Goal: Task Accomplishment & Management: Use online tool/utility

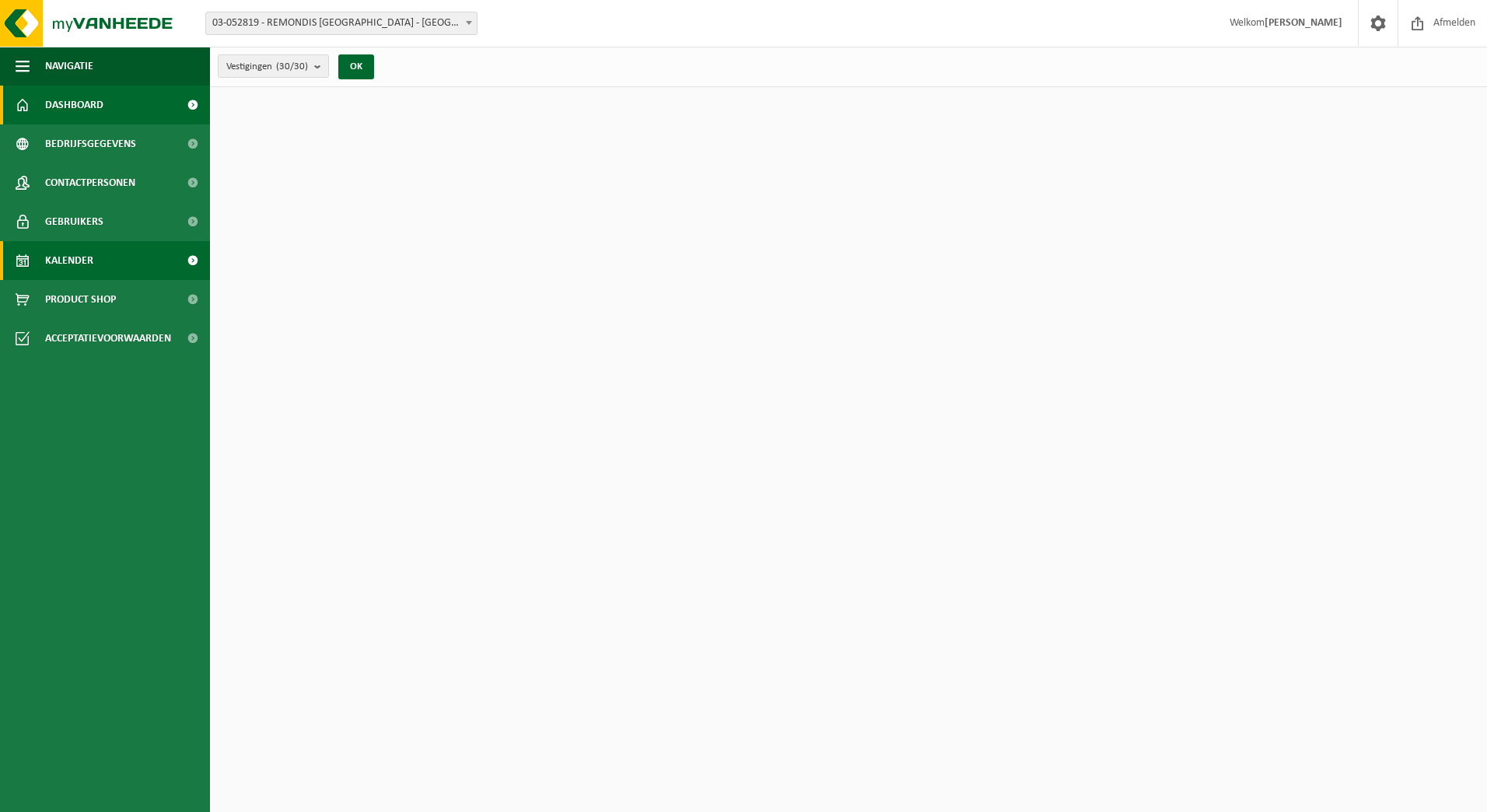
click at [60, 264] on span "Kalender" at bounding box center [69, 260] width 49 height 39
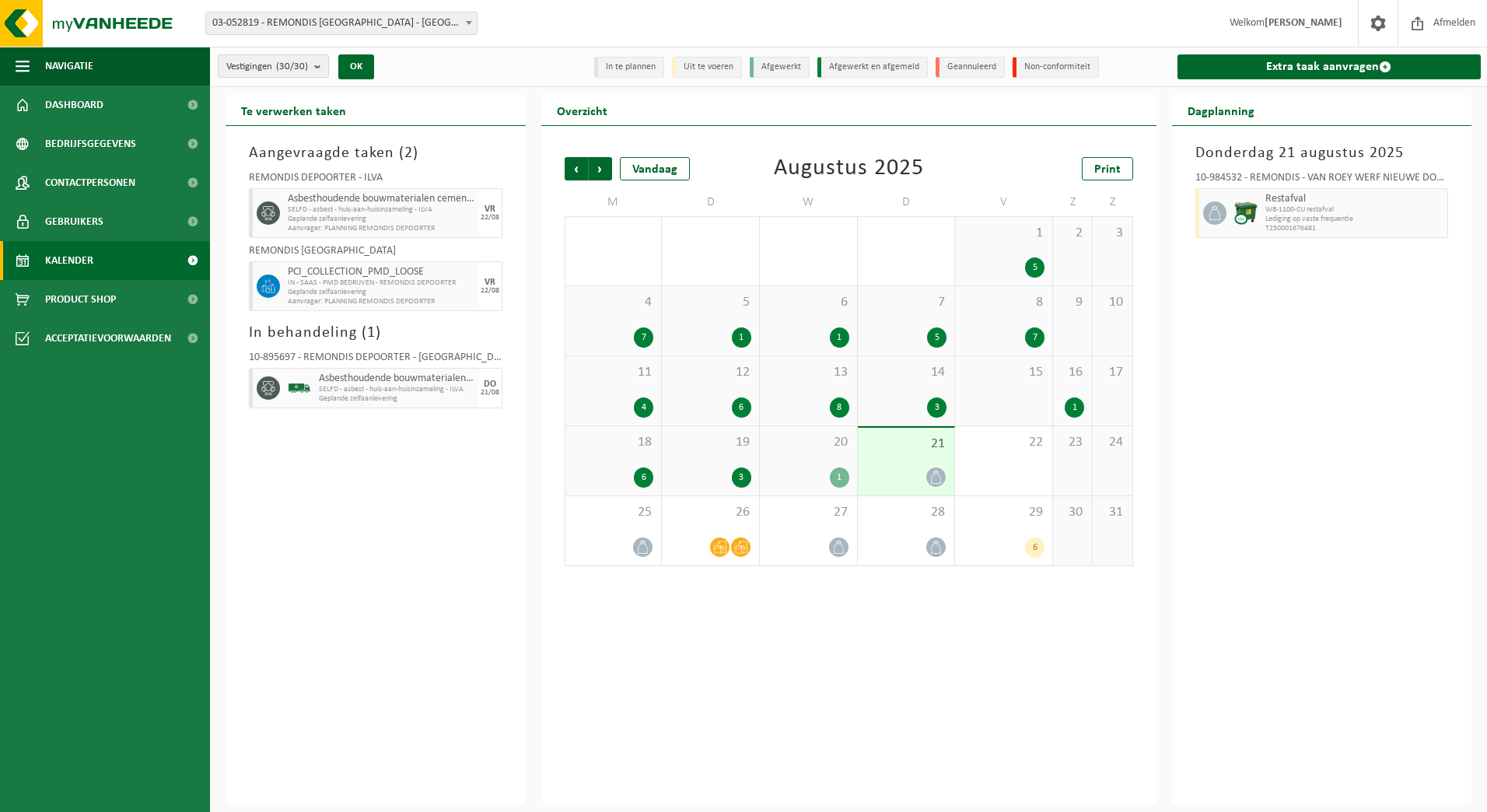
click at [321, 62] on b "submit" at bounding box center [321, 66] width 14 height 22
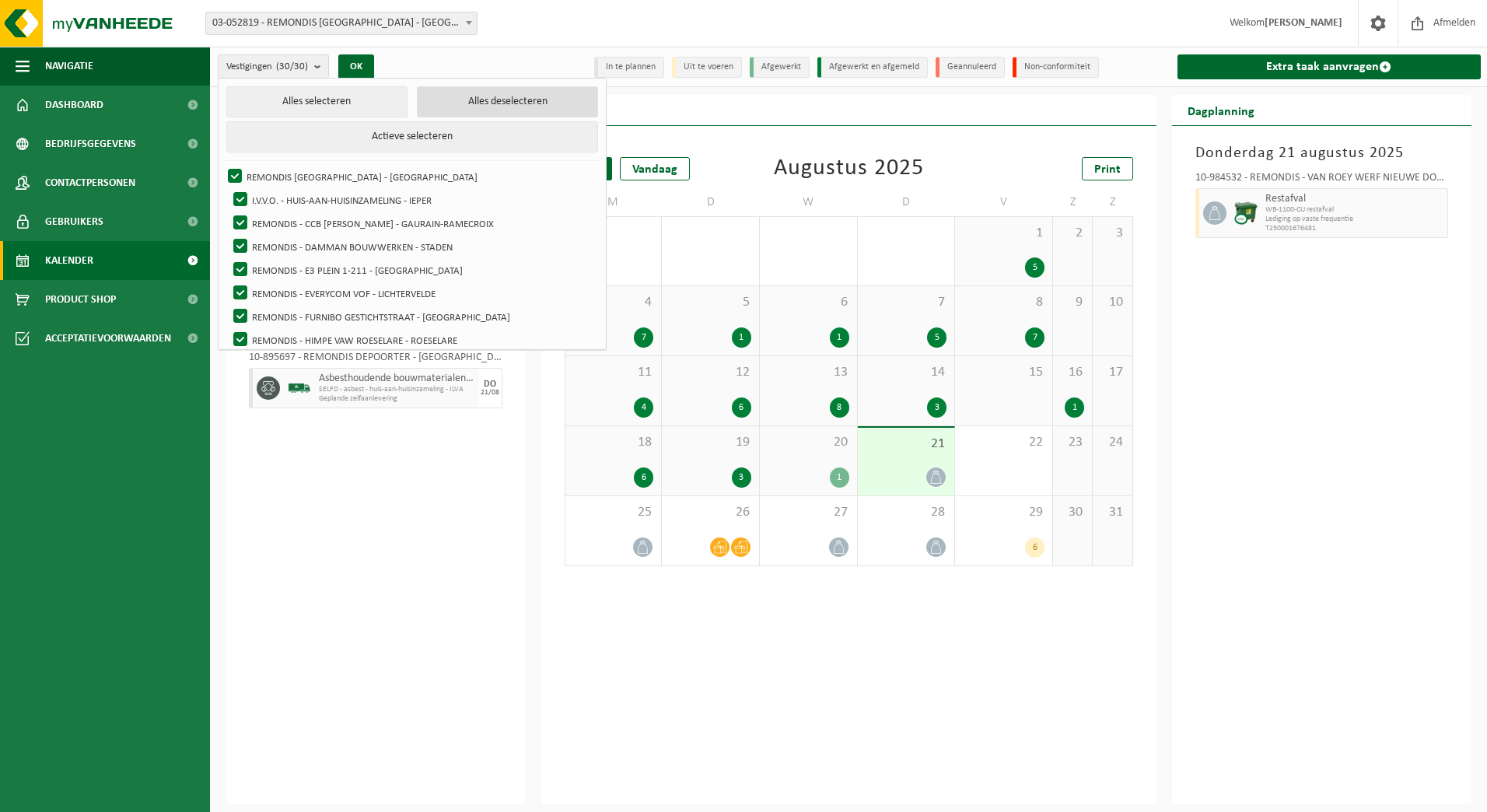
click at [429, 92] on button "Alles deselecteren" at bounding box center [508, 102] width 181 height 31
checkbox input "false"
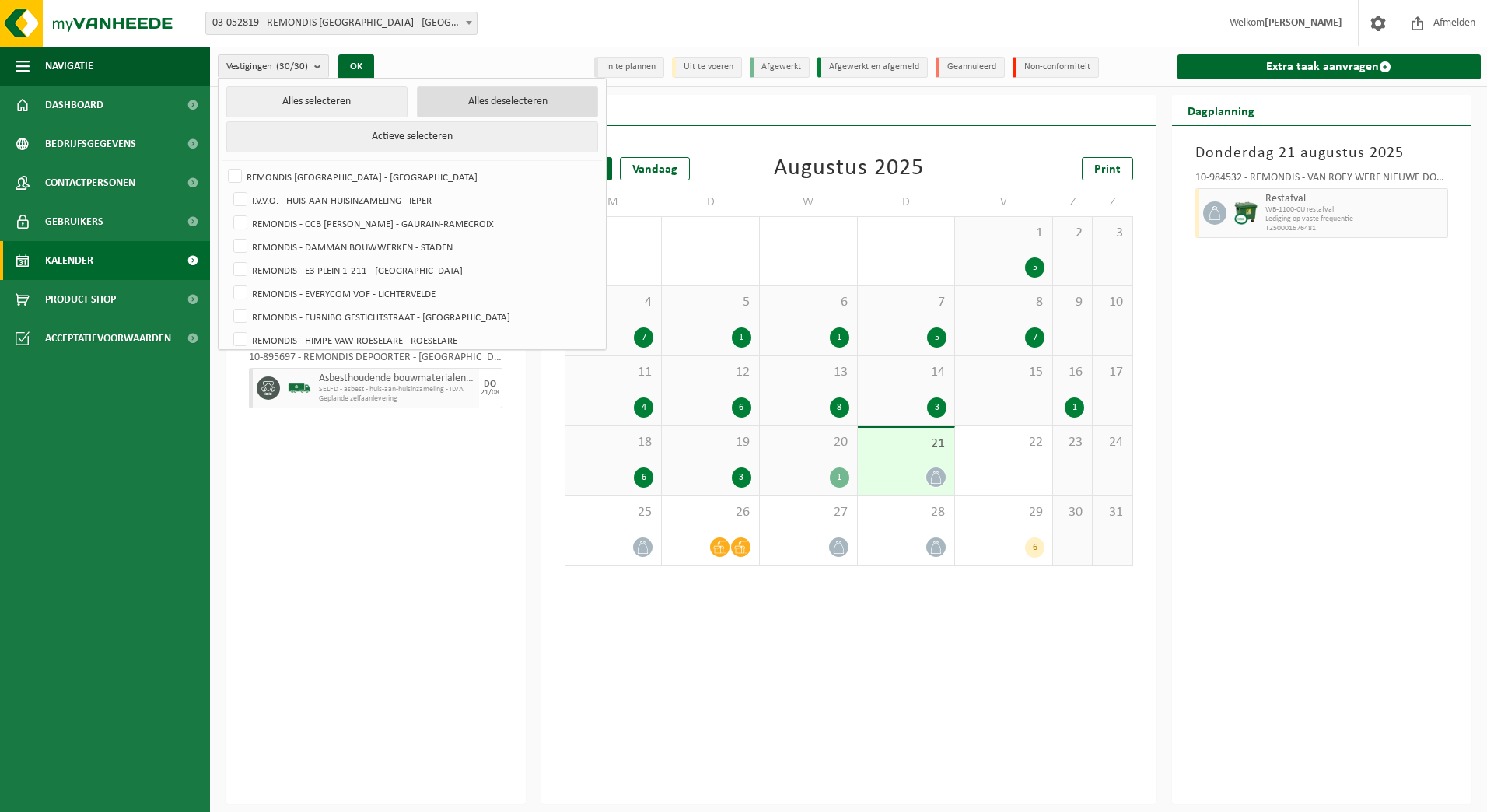
checkbox input "false"
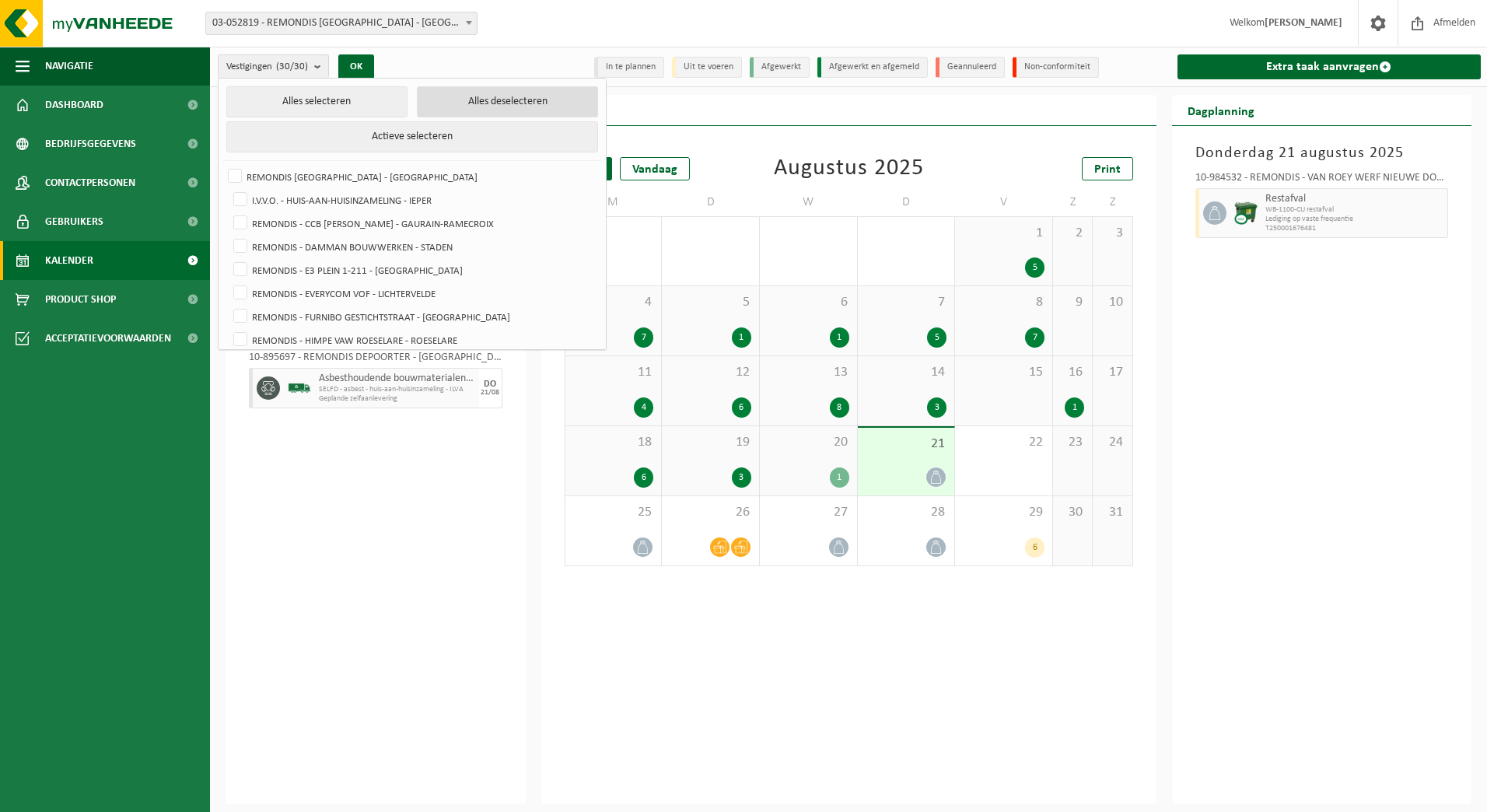
checkbox input "false"
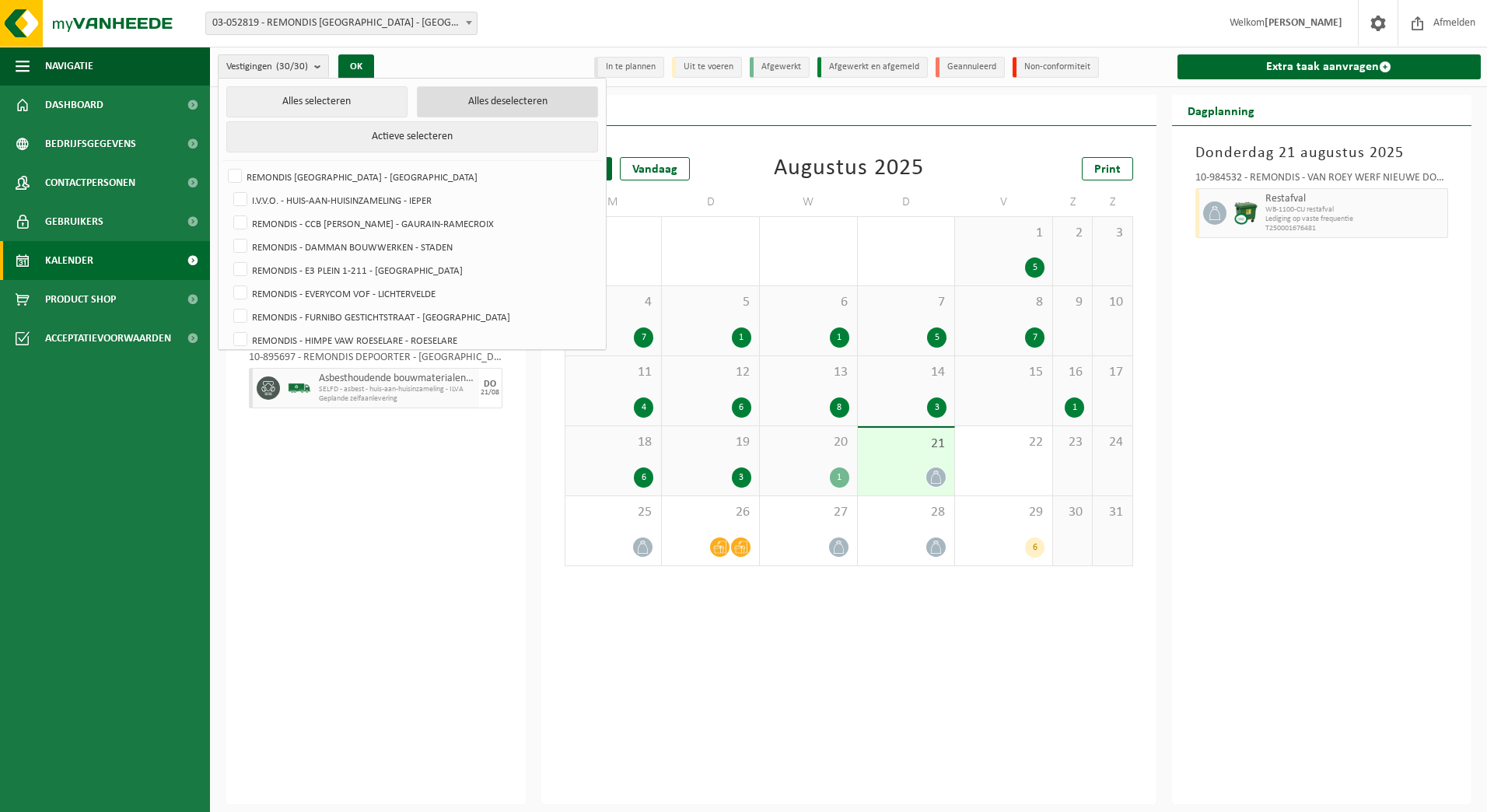
checkbox input "false"
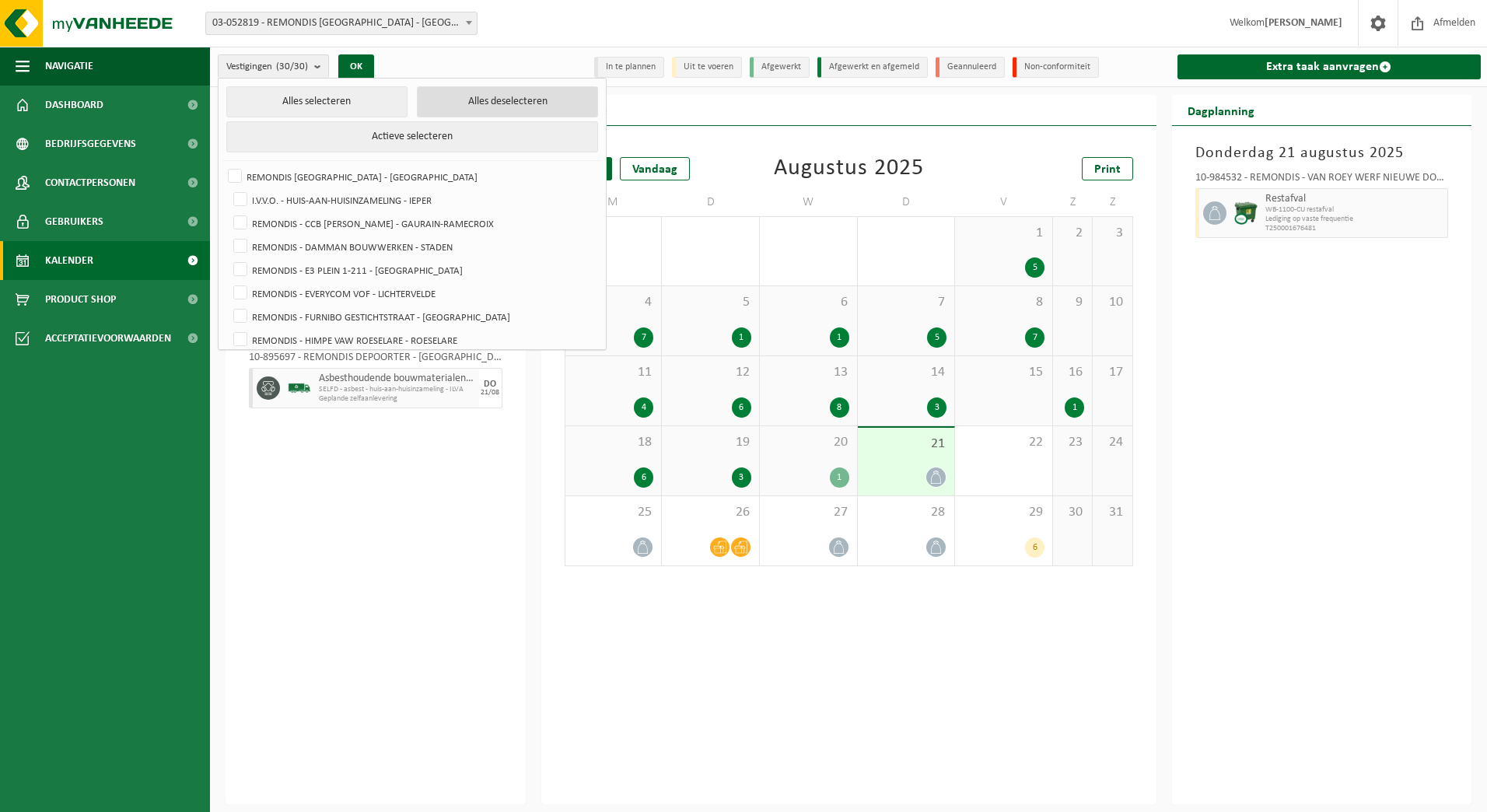
checkbox input "false"
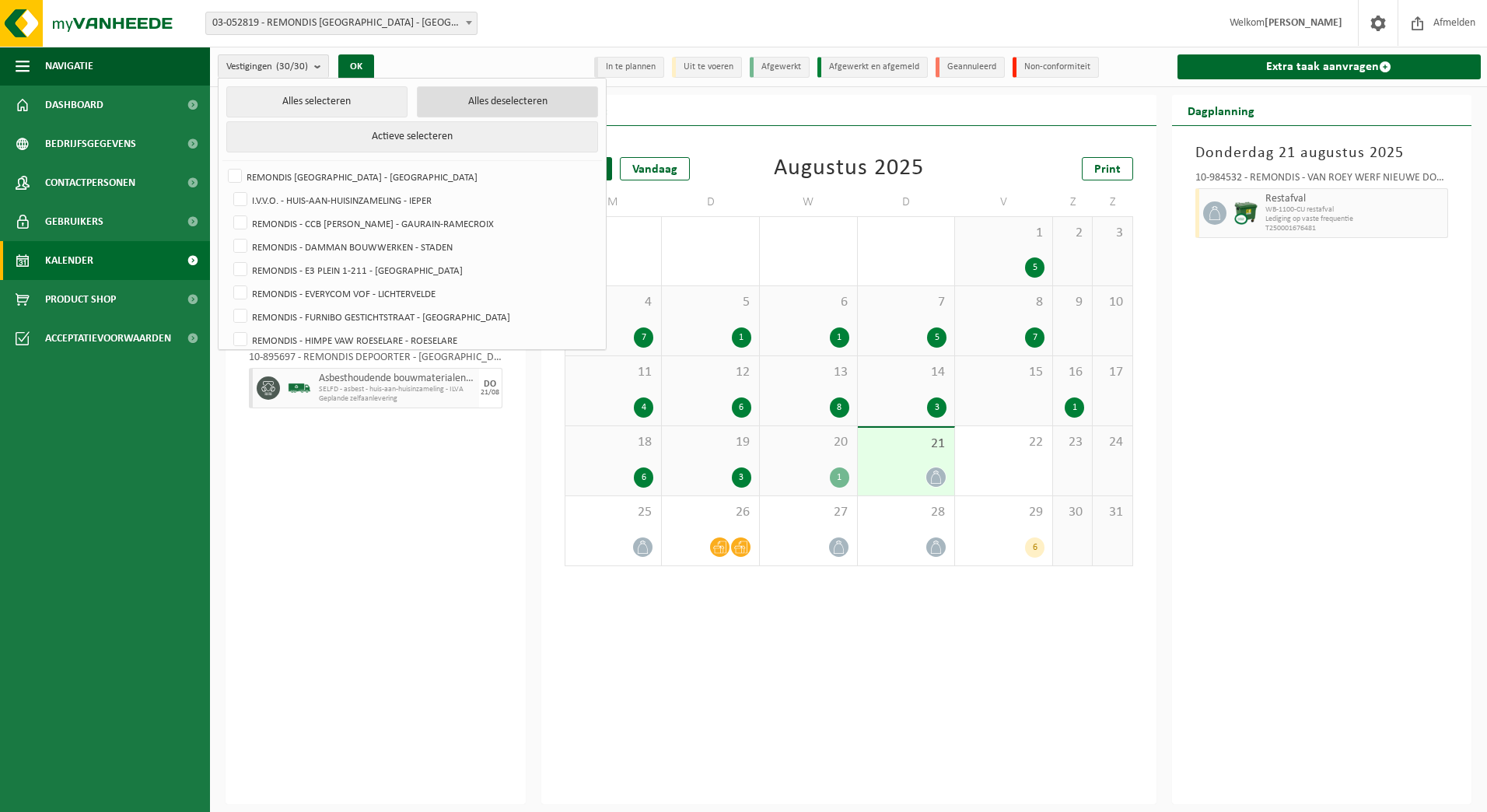
checkbox input "false"
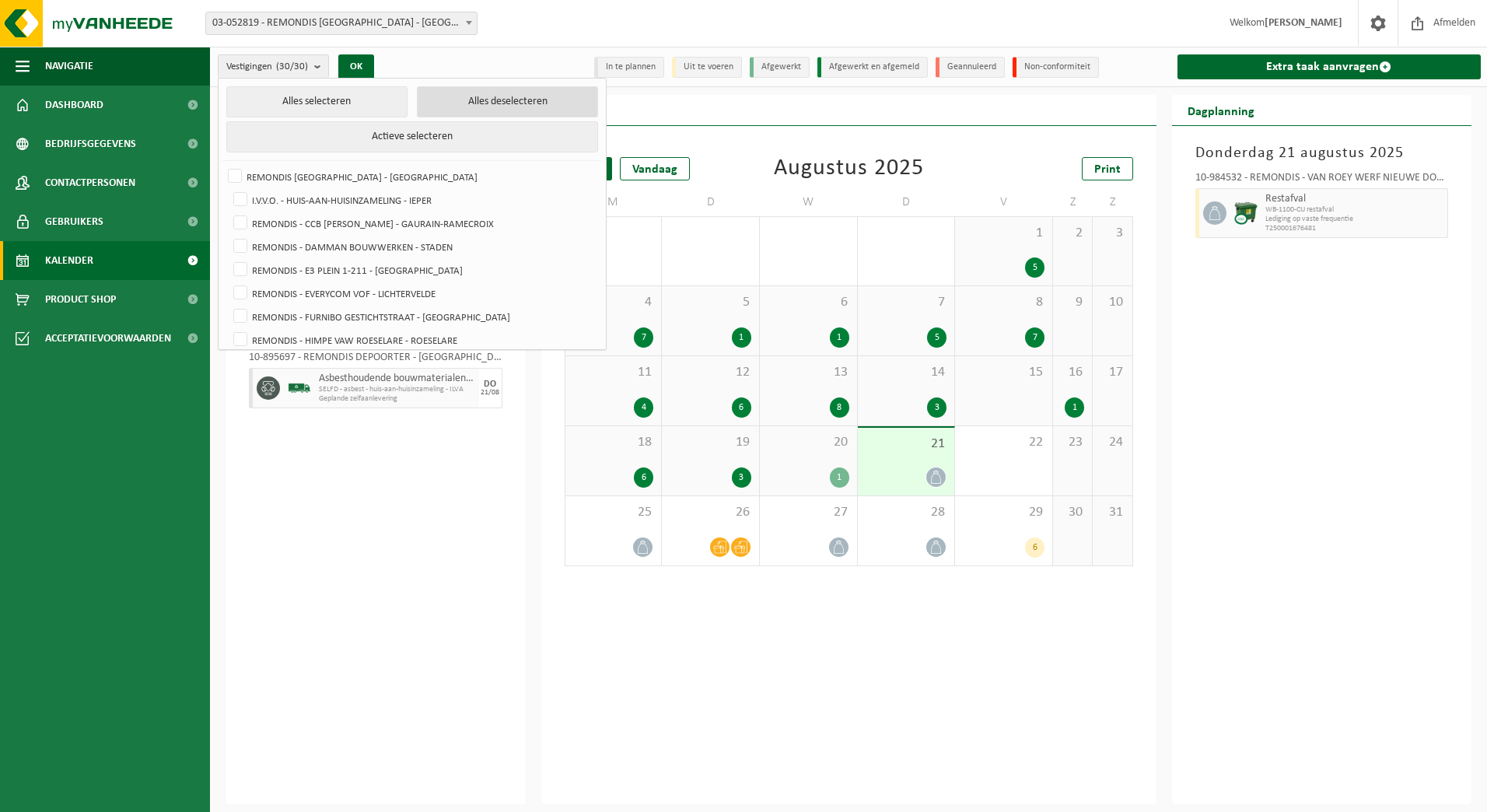
checkbox input "false"
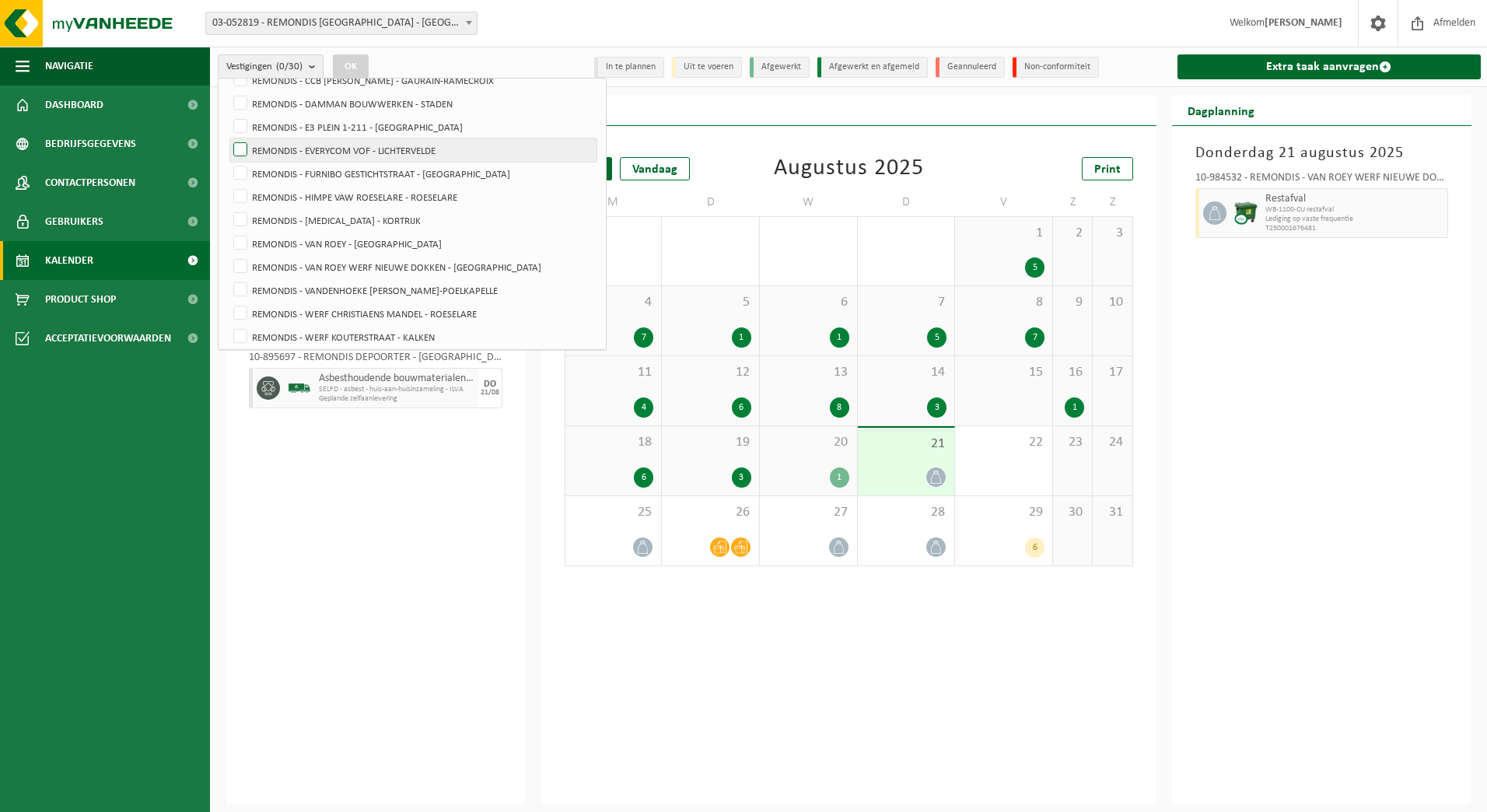
scroll to position [155, 0]
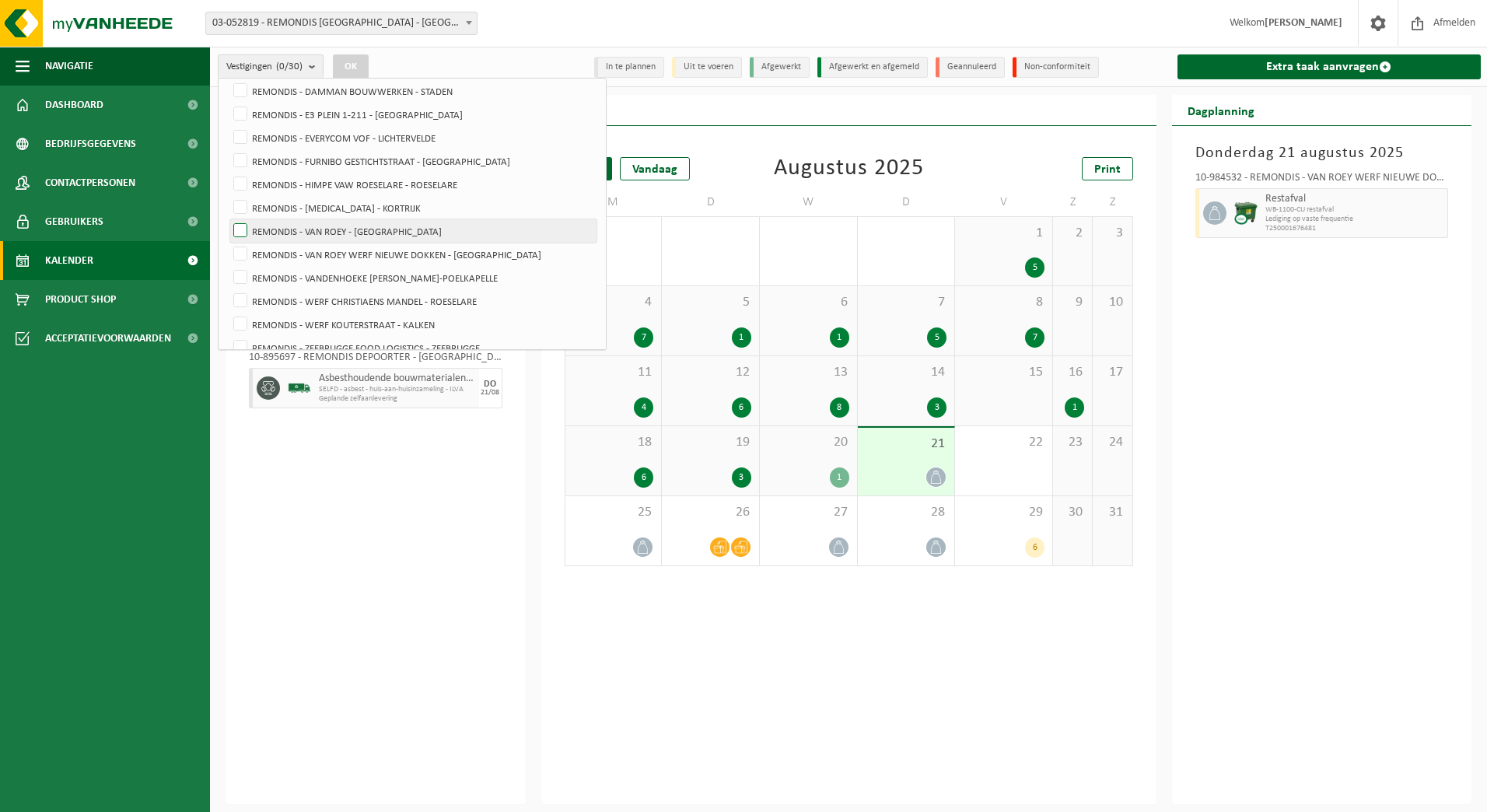
click at [455, 236] on label "REMONDIS - VAN ROEY - [GEOGRAPHIC_DATA]" at bounding box center [413, 231] width 366 height 23
click at [228, 219] on input "REMONDIS - VAN ROEY - [GEOGRAPHIC_DATA]" at bounding box center [227, 219] width 1 height 1
checkbox input "true"
click at [454, 258] on label "REMONDIS - VAN ROEY WERF NIEUWE DOKKEN - [GEOGRAPHIC_DATA]" at bounding box center [413, 254] width 366 height 23
click at [228, 243] on input "REMONDIS - VAN ROEY WERF NIEUWE DOKKEN - [GEOGRAPHIC_DATA]" at bounding box center [227, 242] width 1 height 1
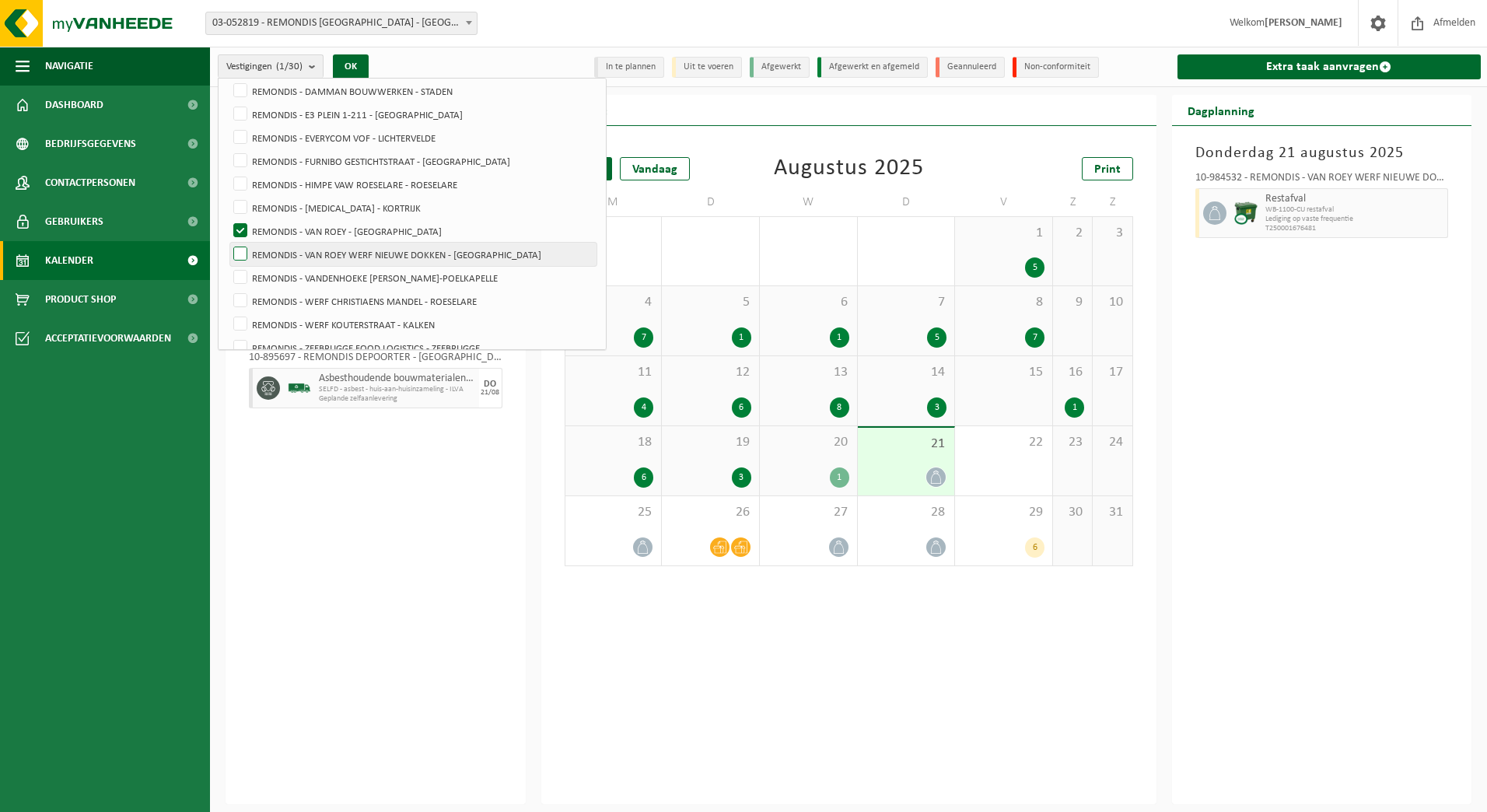
checkbox input "true"
click at [370, 221] on label "REMONDIS - VAN ROEY - [GEOGRAPHIC_DATA]" at bounding box center [413, 231] width 366 height 23
click at [228, 219] on input "REMONDIS - VAN ROEY - [GEOGRAPHIC_DATA]" at bounding box center [227, 219] width 1 height 1
checkbox input "false"
click at [907, 398] on div "3" at bounding box center [907, 407] width 82 height 20
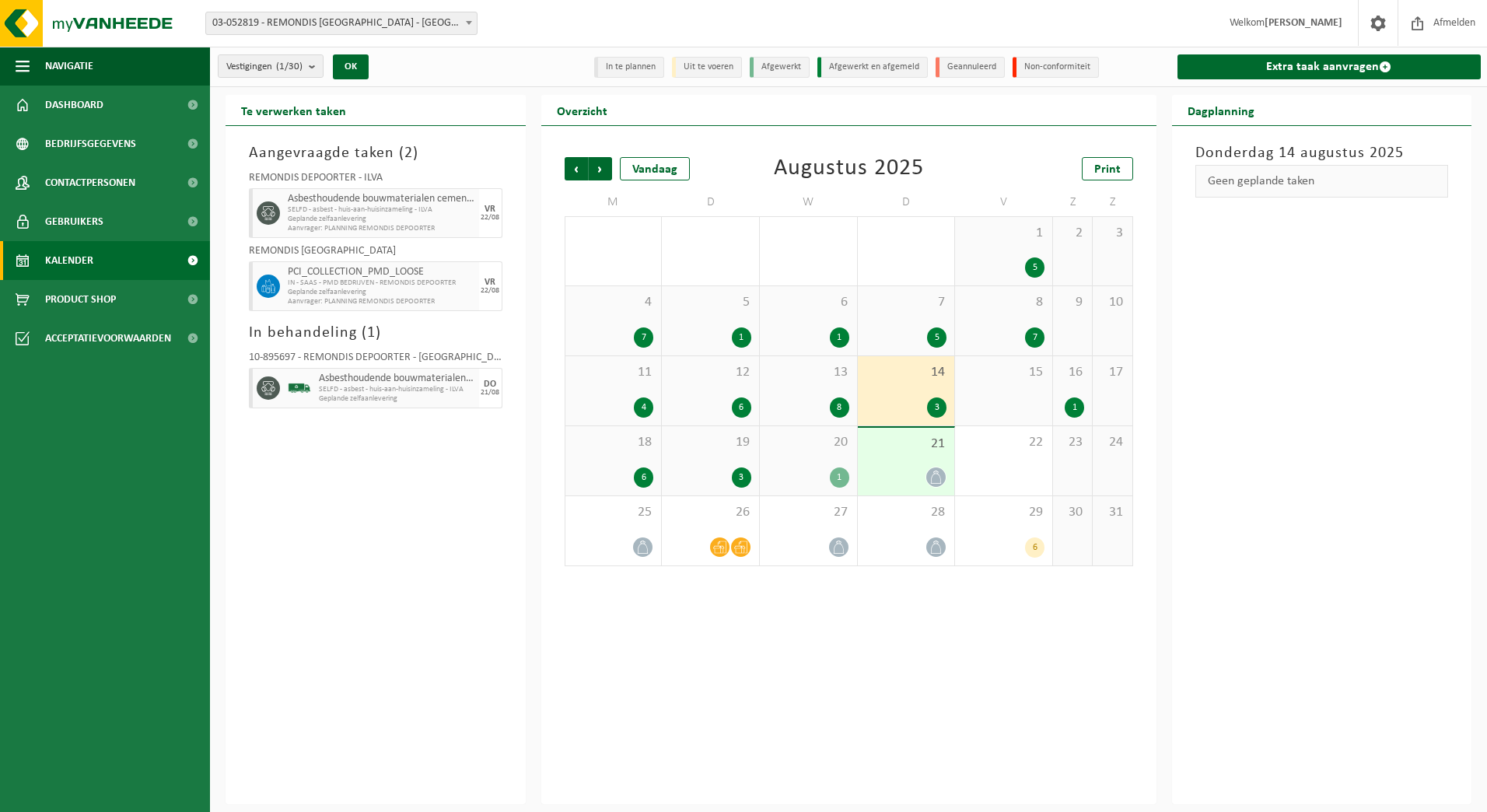
click at [819, 393] on div "13 8" at bounding box center [809, 391] width 97 height 69
click at [716, 382] on div "12 6" at bounding box center [711, 391] width 97 height 69
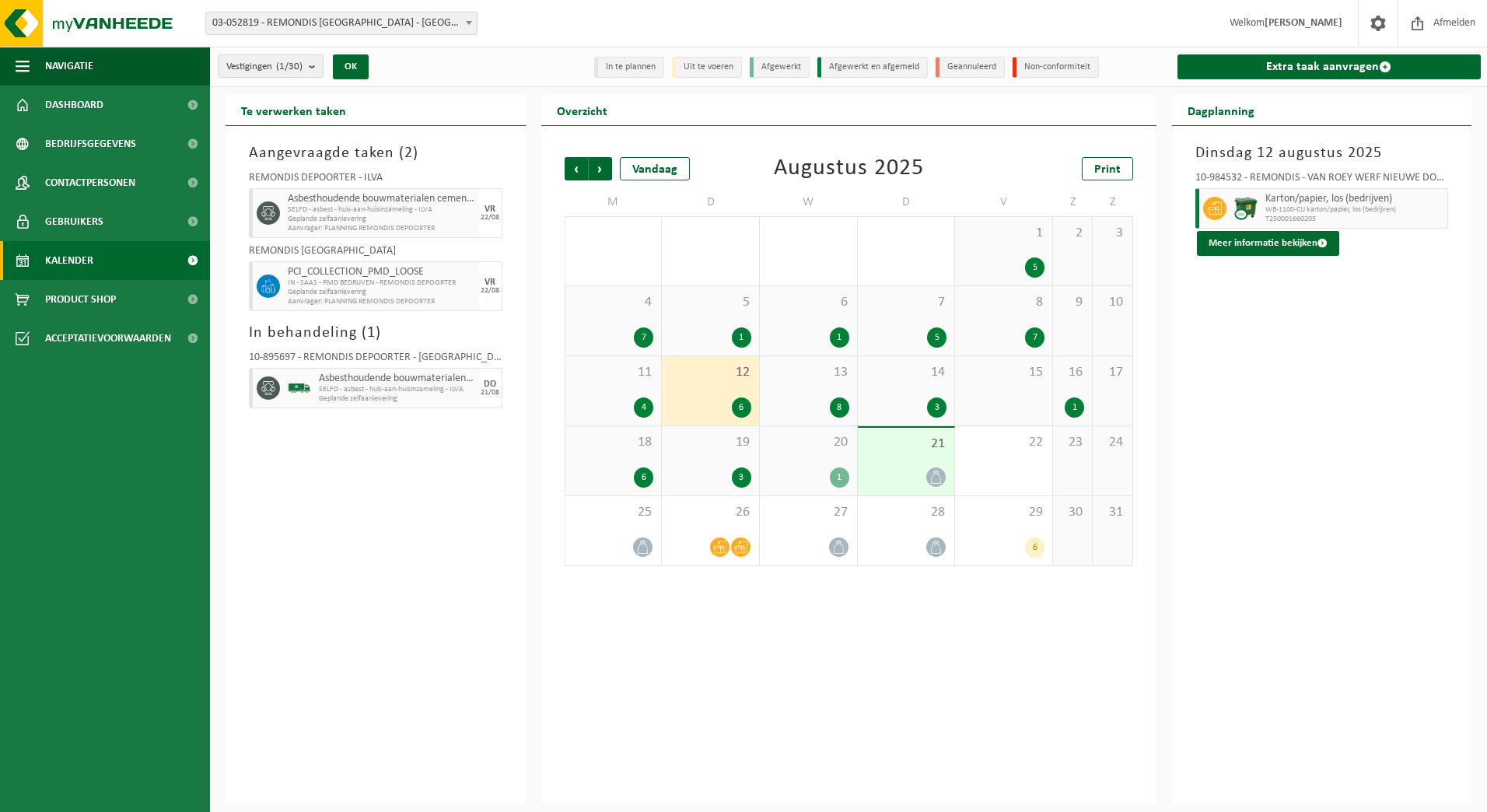
click at [611, 374] on span "11" at bounding box center [613, 373] width 81 height 17
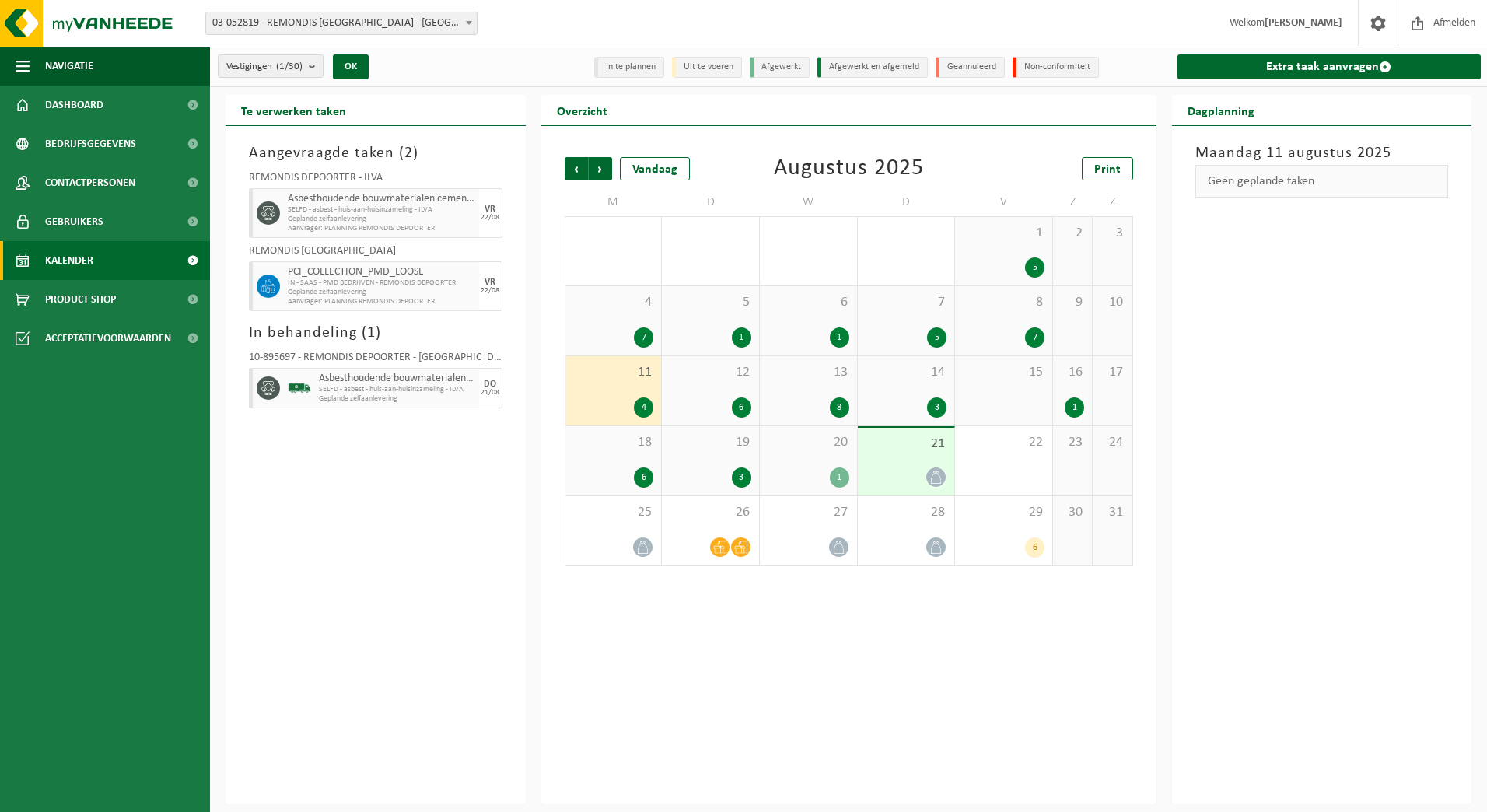
click at [613, 321] on div "4 7" at bounding box center [613, 321] width 96 height 69
click at [677, 319] on div "5 1" at bounding box center [711, 321] width 97 height 69
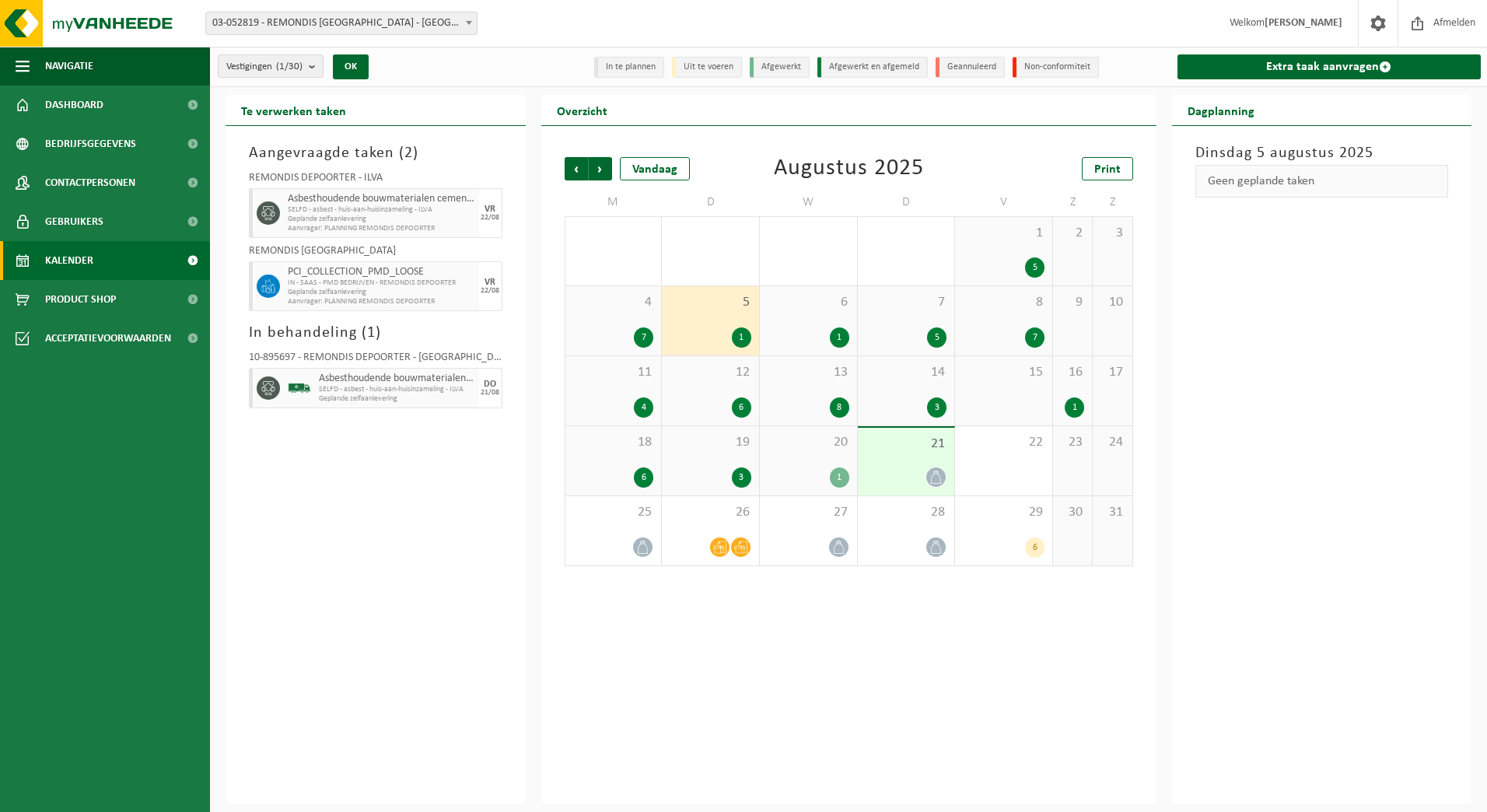
click at [841, 311] on div "6 1" at bounding box center [809, 321] width 97 height 69
click at [882, 315] on div "7 5" at bounding box center [907, 321] width 97 height 69
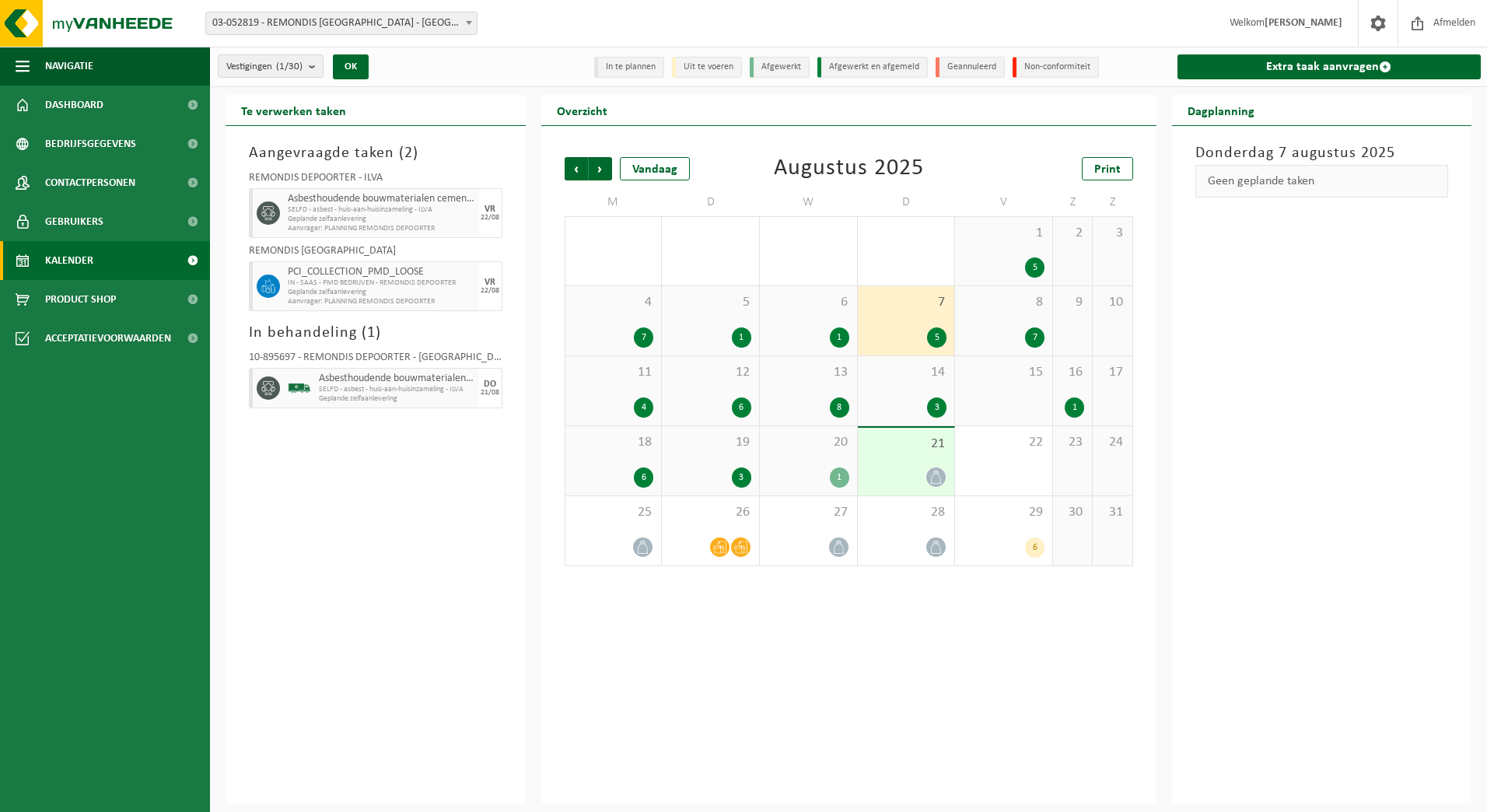
click at [627, 278] on div "28 10" at bounding box center [613, 251] width 96 height 69
click at [1016, 271] on div "5" at bounding box center [1004, 267] width 82 height 20
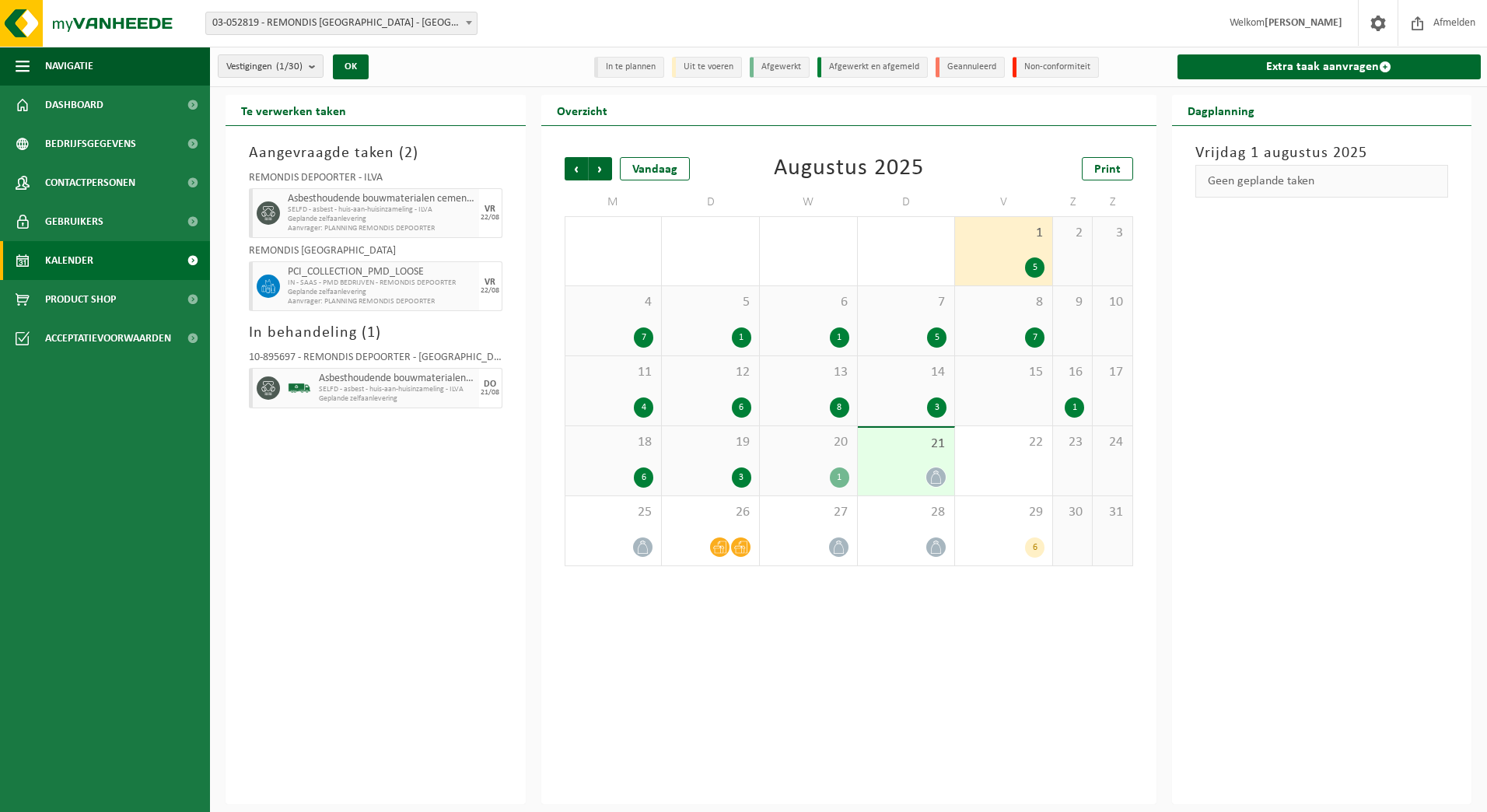
click at [417, 328] on h3 "In behandeling ( 1 )" at bounding box center [376, 332] width 253 height 23
click at [332, 24] on span "03-052819 - REMONDIS [GEOGRAPHIC_DATA] - [GEOGRAPHIC_DATA]" at bounding box center [342, 23] width 271 height 22
click at [507, 103] on div "Te verwerken taken" at bounding box center [376, 110] width 300 height 31
click at [307, 69] on button "Vestigingen (1/30)" at bounding box center [271, 66] width 106 height 23
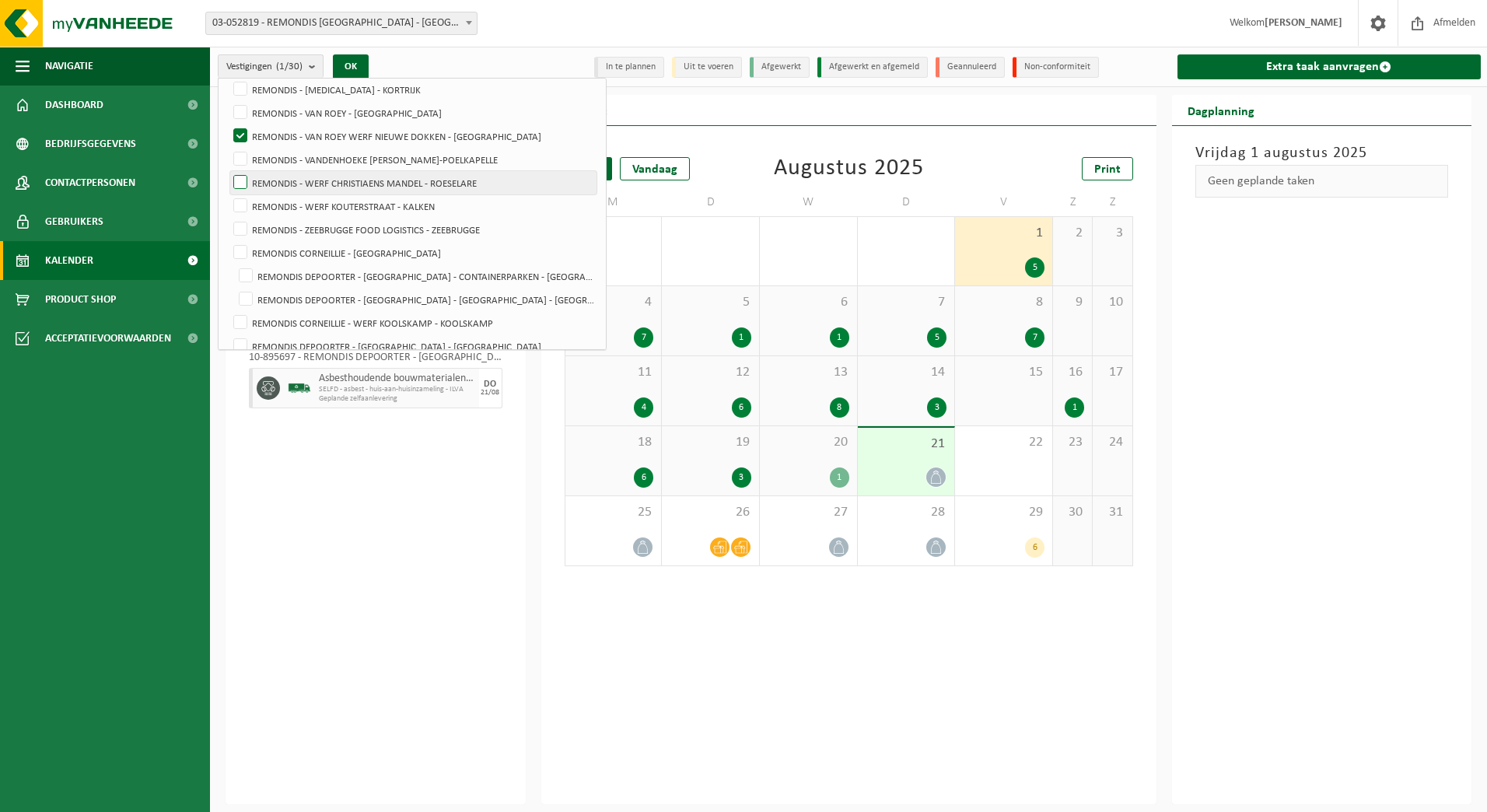
scroll to position [275, 0]
click at [262, 132] on label "REMONDIS - VAN ROEY WERF NIEUWE DOKKEN - [GEOGRAPHIC_DATA]" at bounding box center [413, 135] width 366 height 23
click at [228, 124] on input "REMONDIS - VAN ROEY WERF NIEUWE DOKKEN - [GEOGRAPHIC_DATA]" at bounding box center [227, 123] width 1 height 1
checkbox input "false"
click at [259, 113] on label "REMONDIS - VAN ROEY - [GEOGRAPHIC_DATA]" at bounding box center [413, 112] width 366 height 23
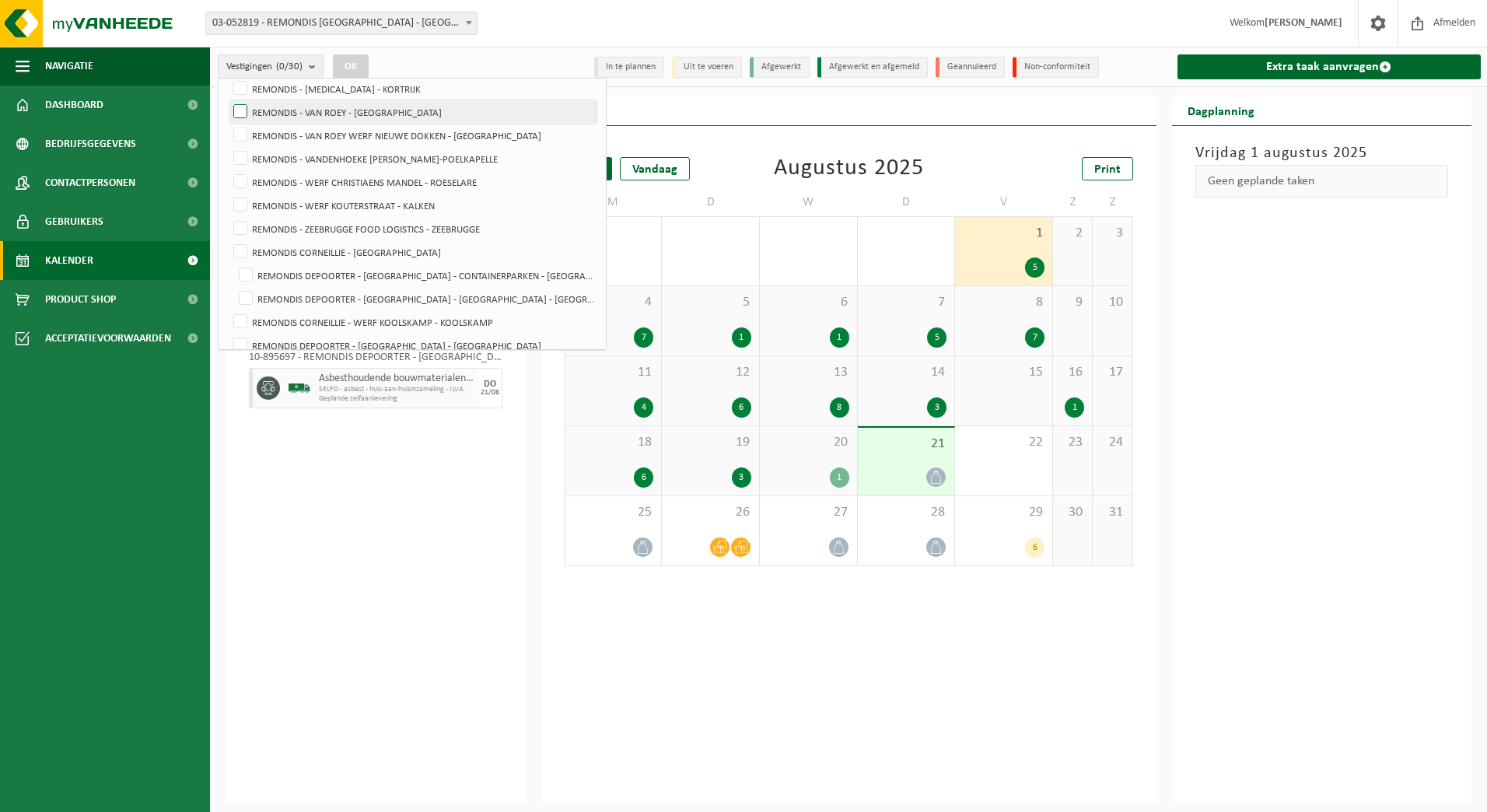
click at [228, 101] on input "REMONDIS - VAN ROEY - [GEOGRAPHIC_DATA]" at bounding box center [227, 100] width 1 height 1
checkbox input "true"
click at [357, 72] on button "OK" at bounding box center [350, 67] width 36 height 25
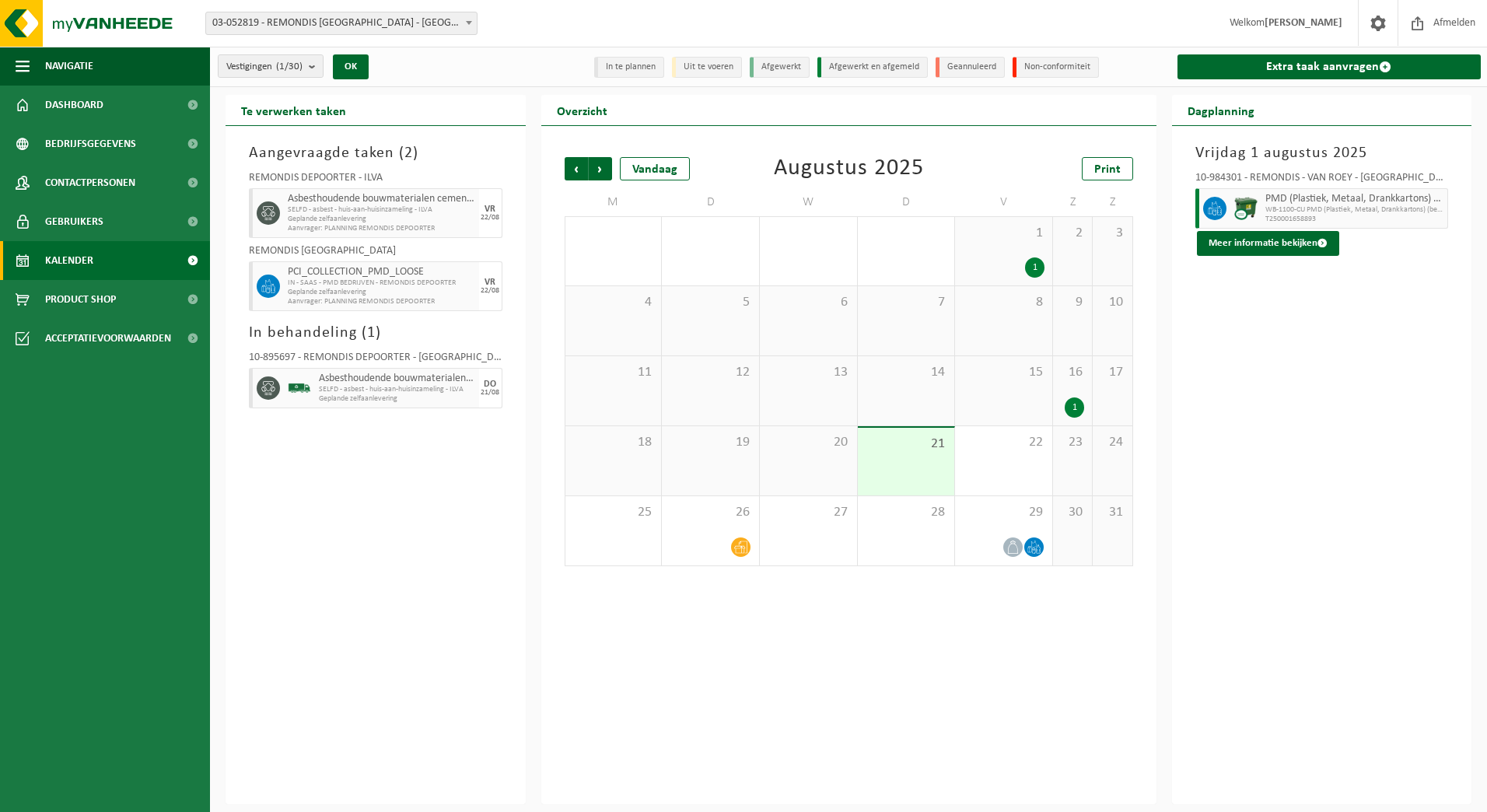
click at [976, 273] on div "1" at bounding box center [1004, 267] width 82 height 20
click at [724, 526] on div "26" at bounding box center [711, 531] width 97 height 69
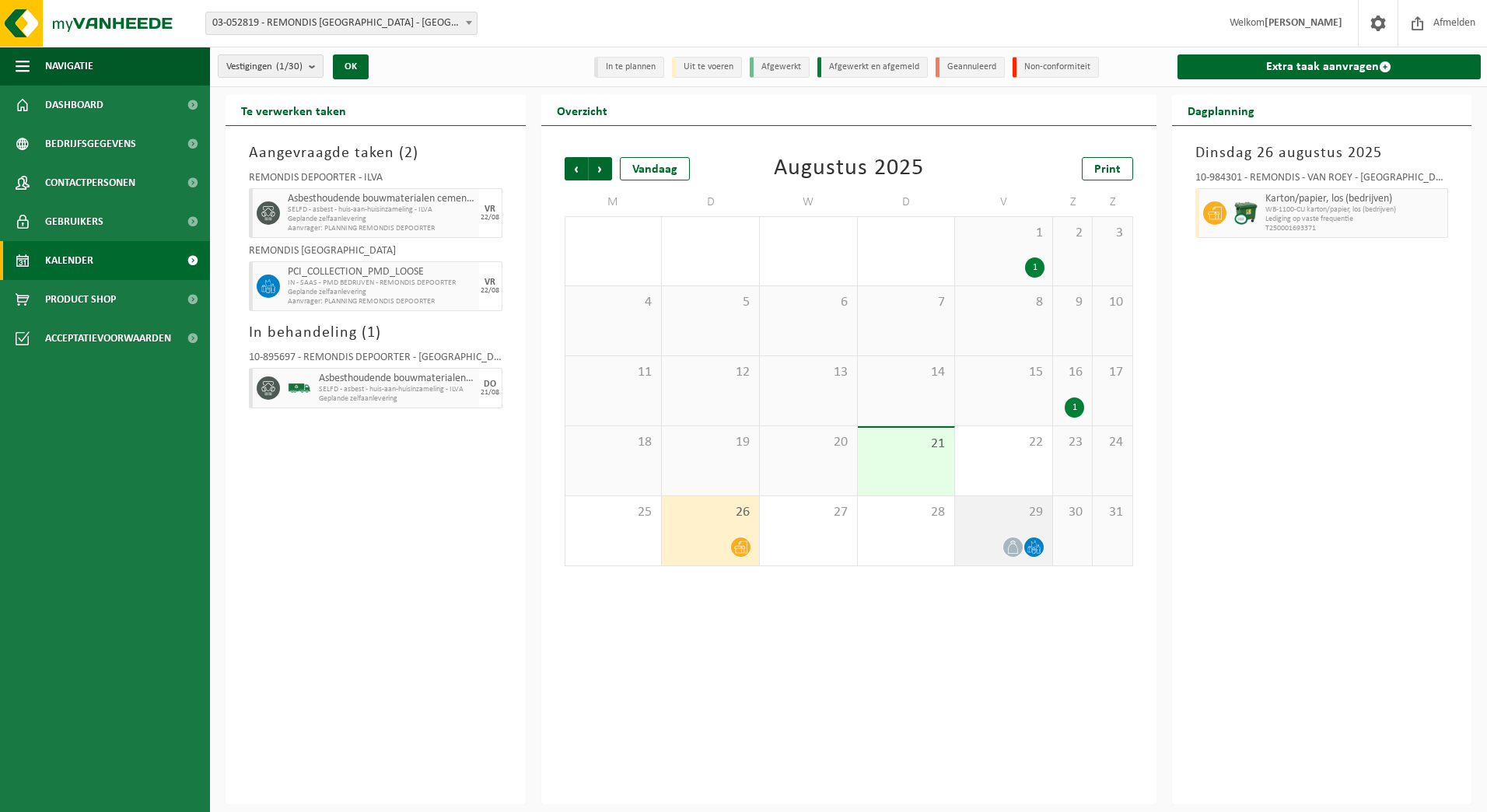
click at [988, 530] on div "29" at bounding box center [1004, 531] width 97 height 69
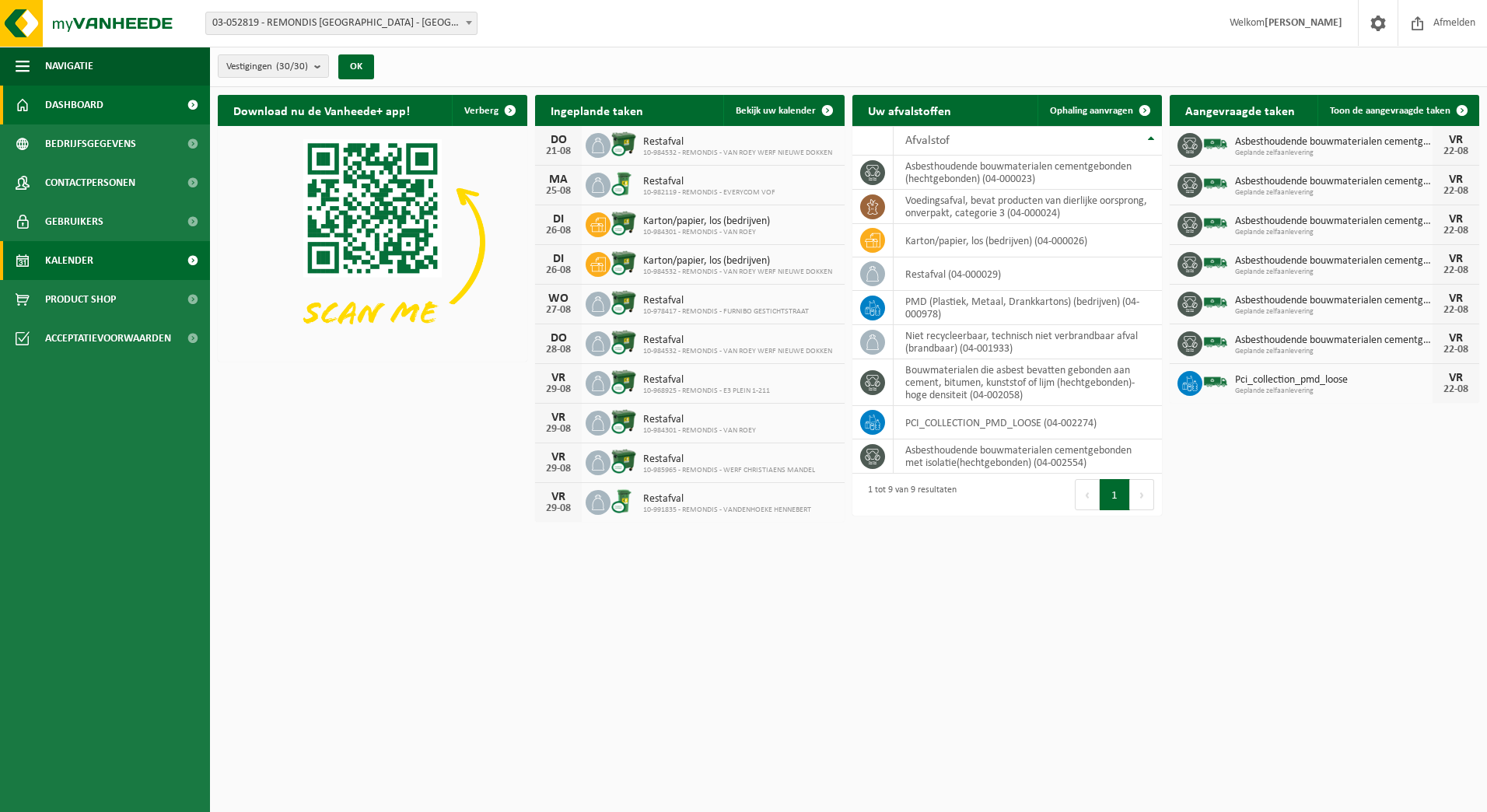
click at [31, 249] on link "Kalender" at bounding box center [105, 260] width 210 height 39
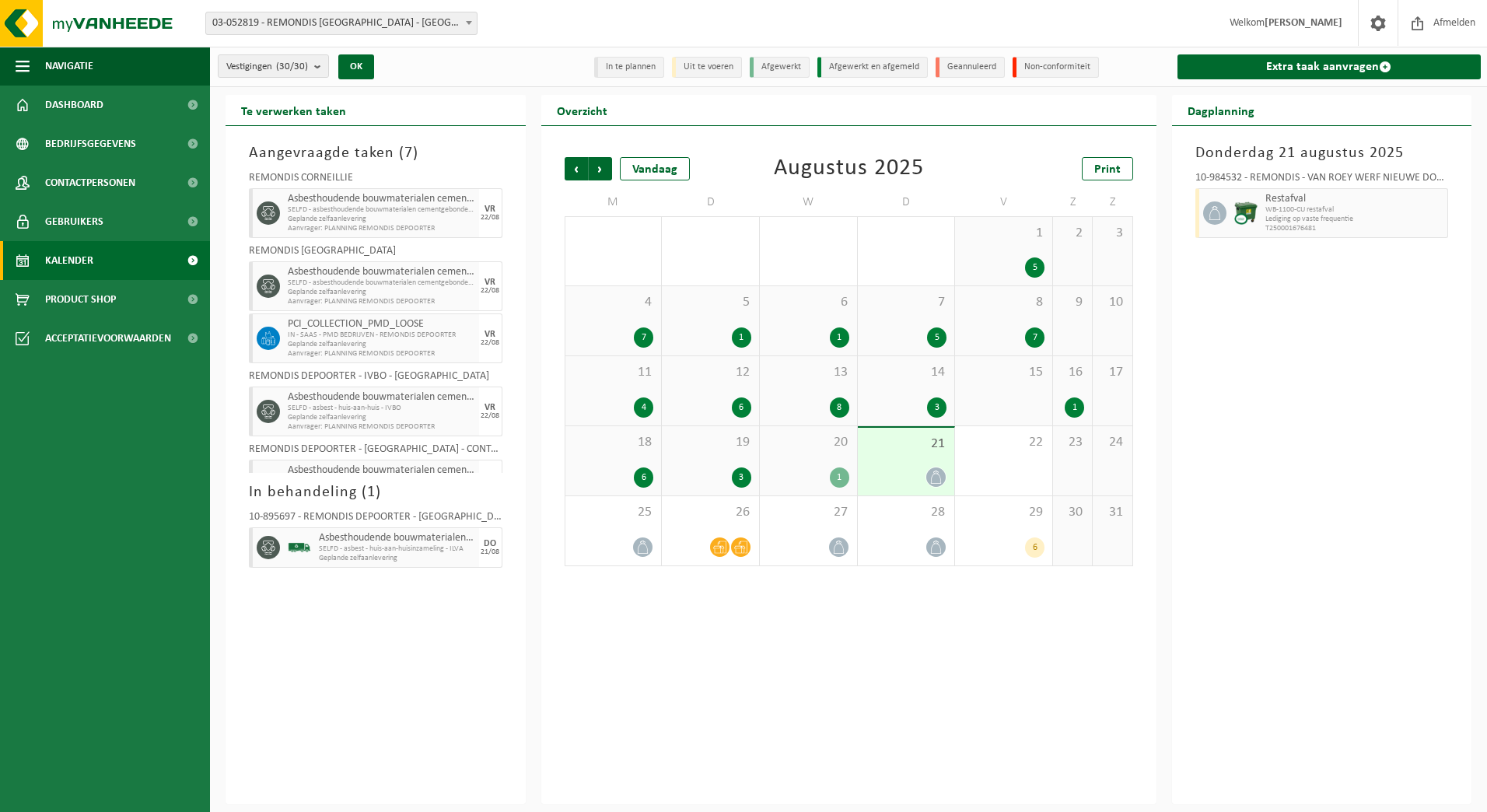
click at [384, 28] on span "03-052819 - REMONDIS [GEOGRAPHIC_DATA] - [GEOGRAPHIC_DATA]" at bounding box center [342, 23] width 271 height 22
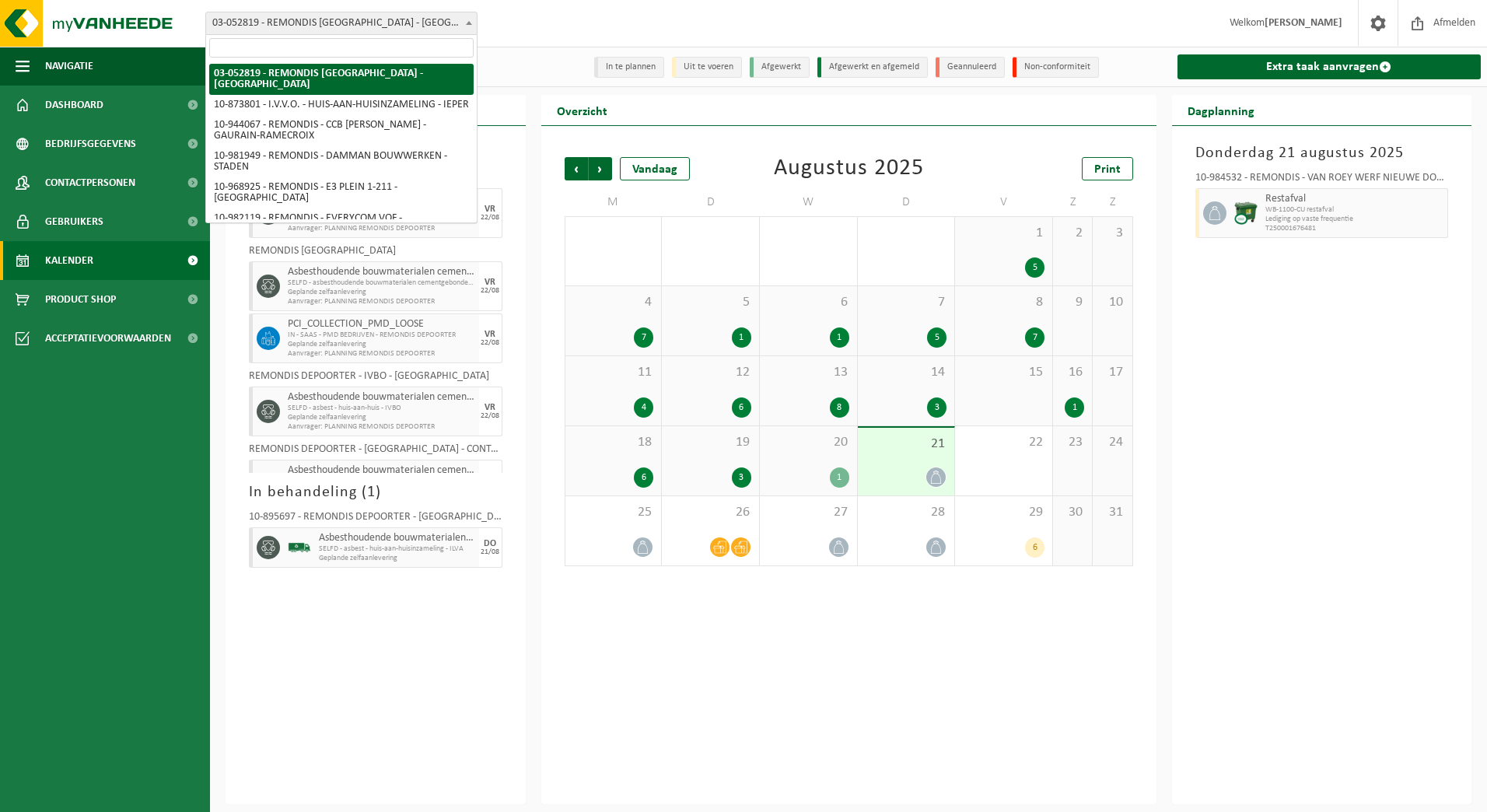
click at [384, 28] on span "03-052819 - REMONDIS [GEOGRAPHIC_DATA] - [GEOGRAPHIC_DATA]" at bounding box center [342, 23] width 271 height 22
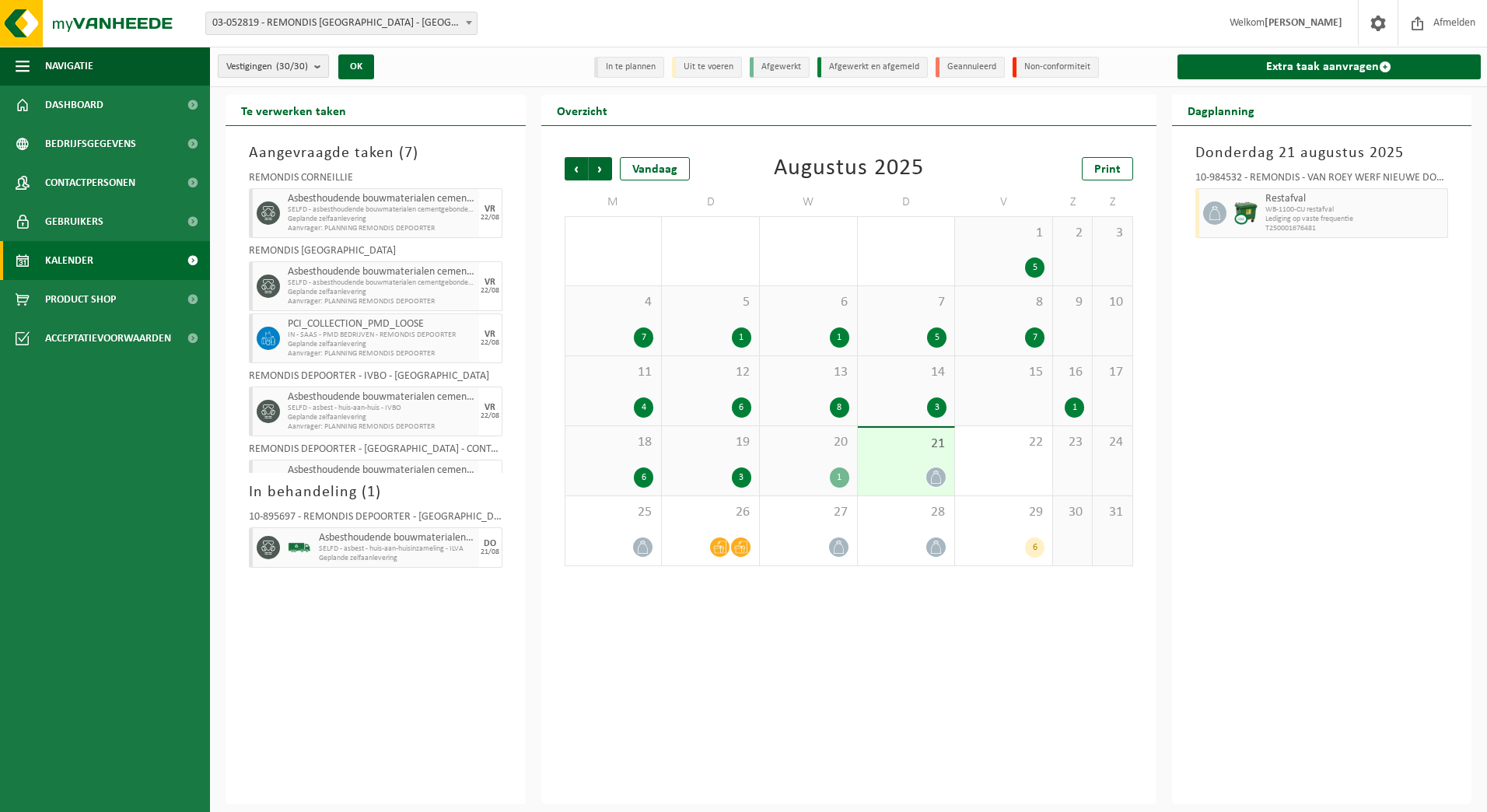
click at [292, 71] on count "(30/30)" at bounding box center [292, 67] width 32 height 10
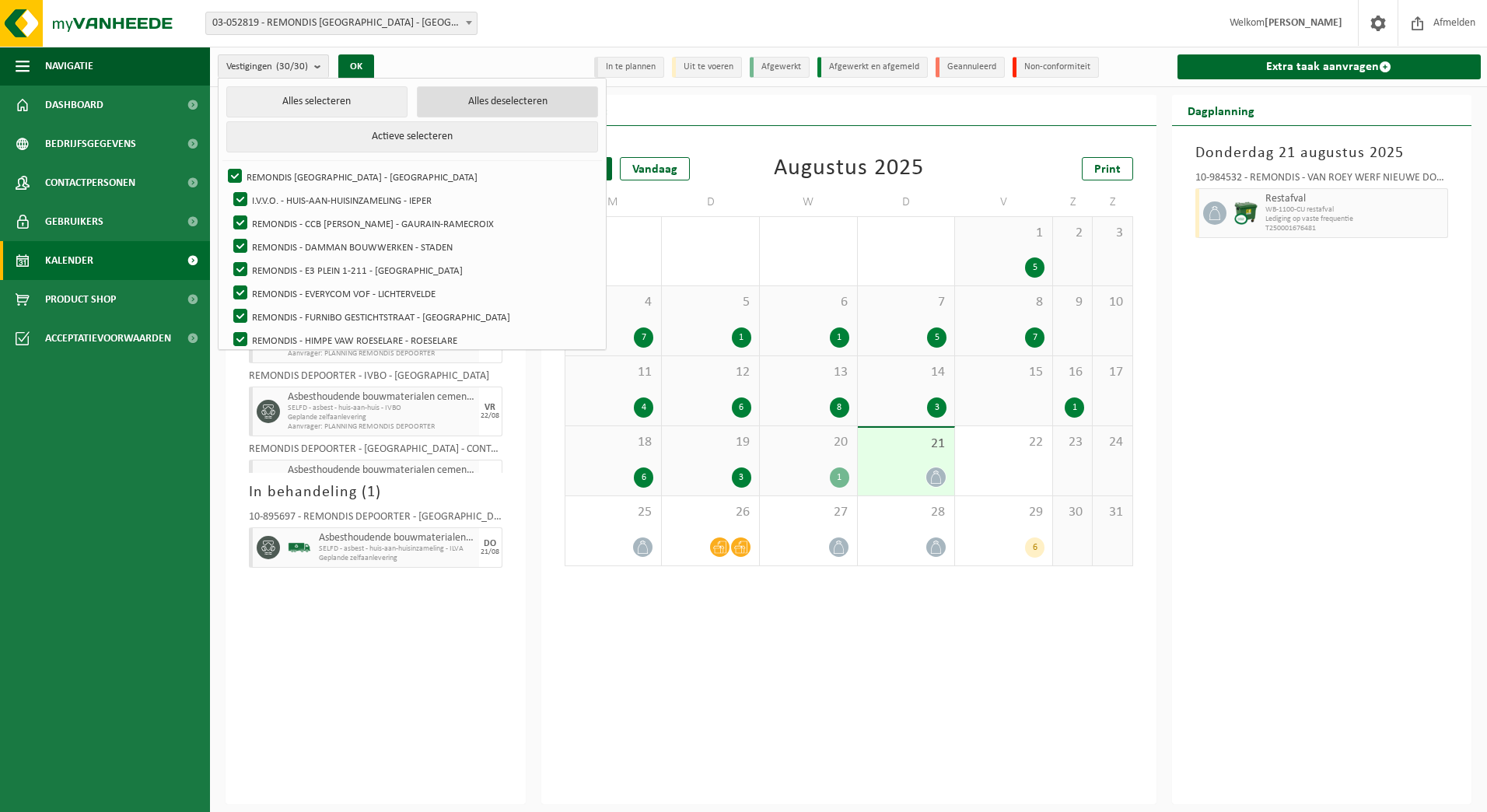
click at [433, 104] on button "Alles deselecteren" at bounding box center [508, 102] width 181 height 31
checkbox input "false"
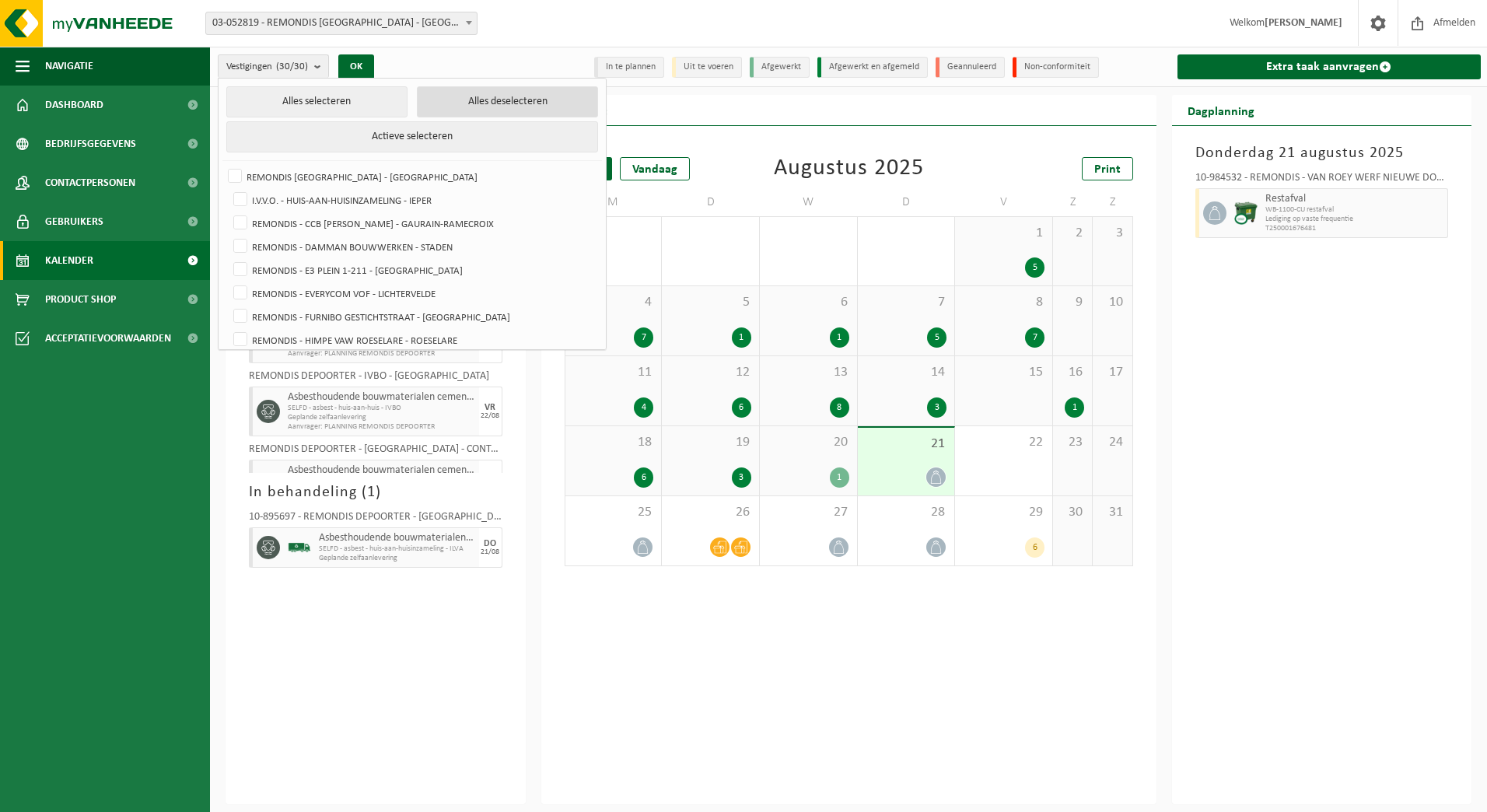
checkbox input "false"
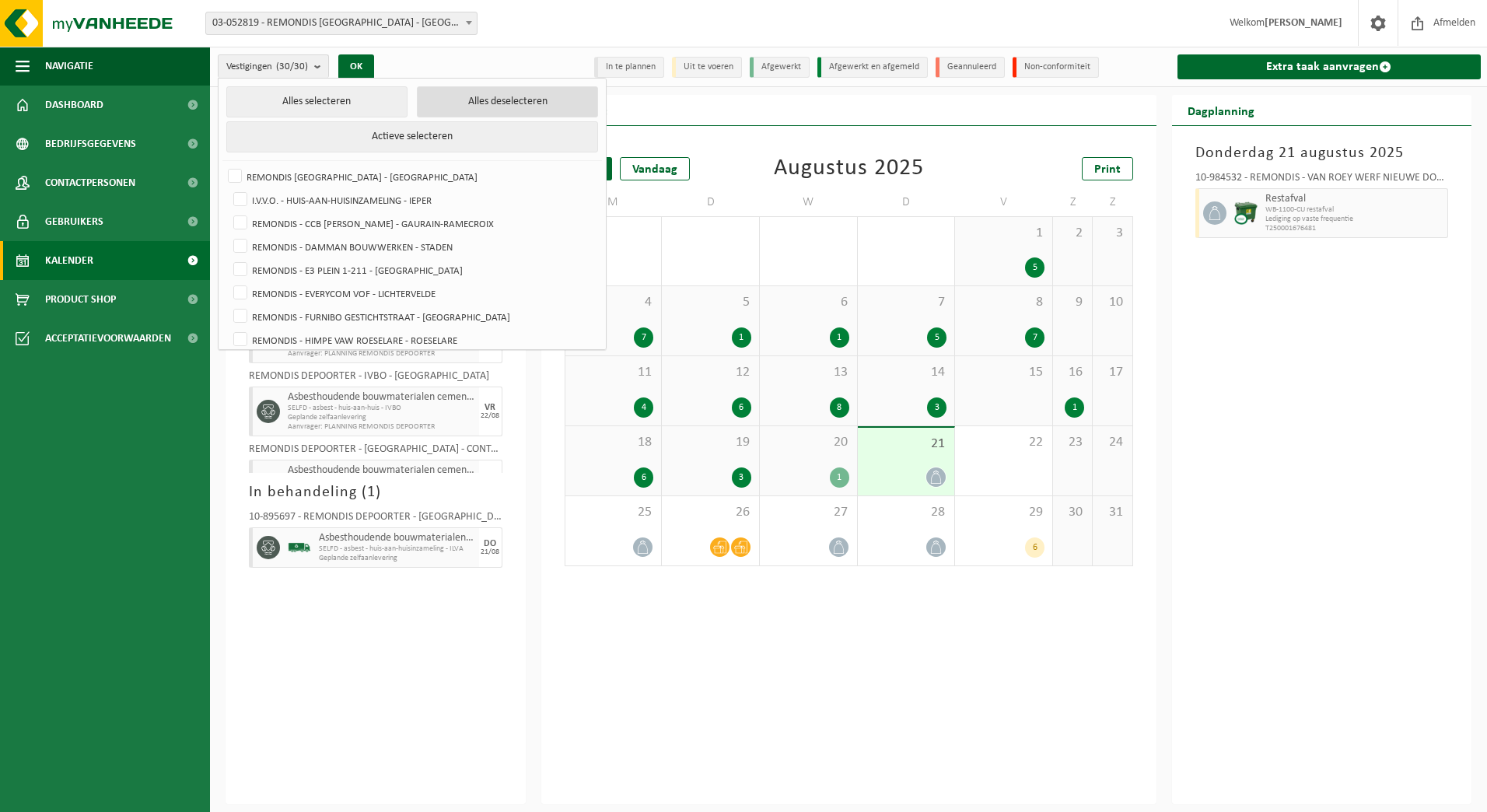
checkbox input "false"
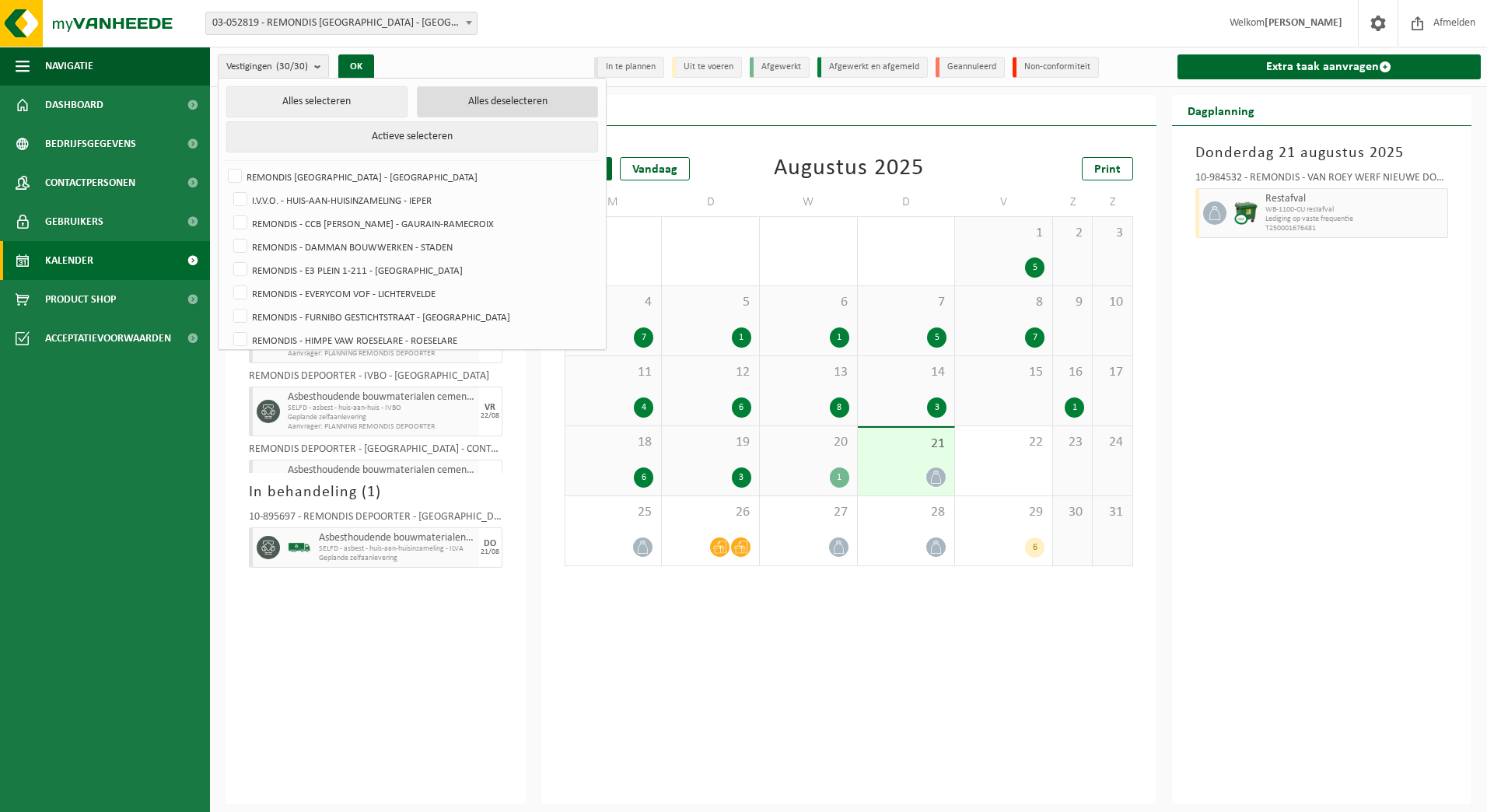
checkbox input "false"
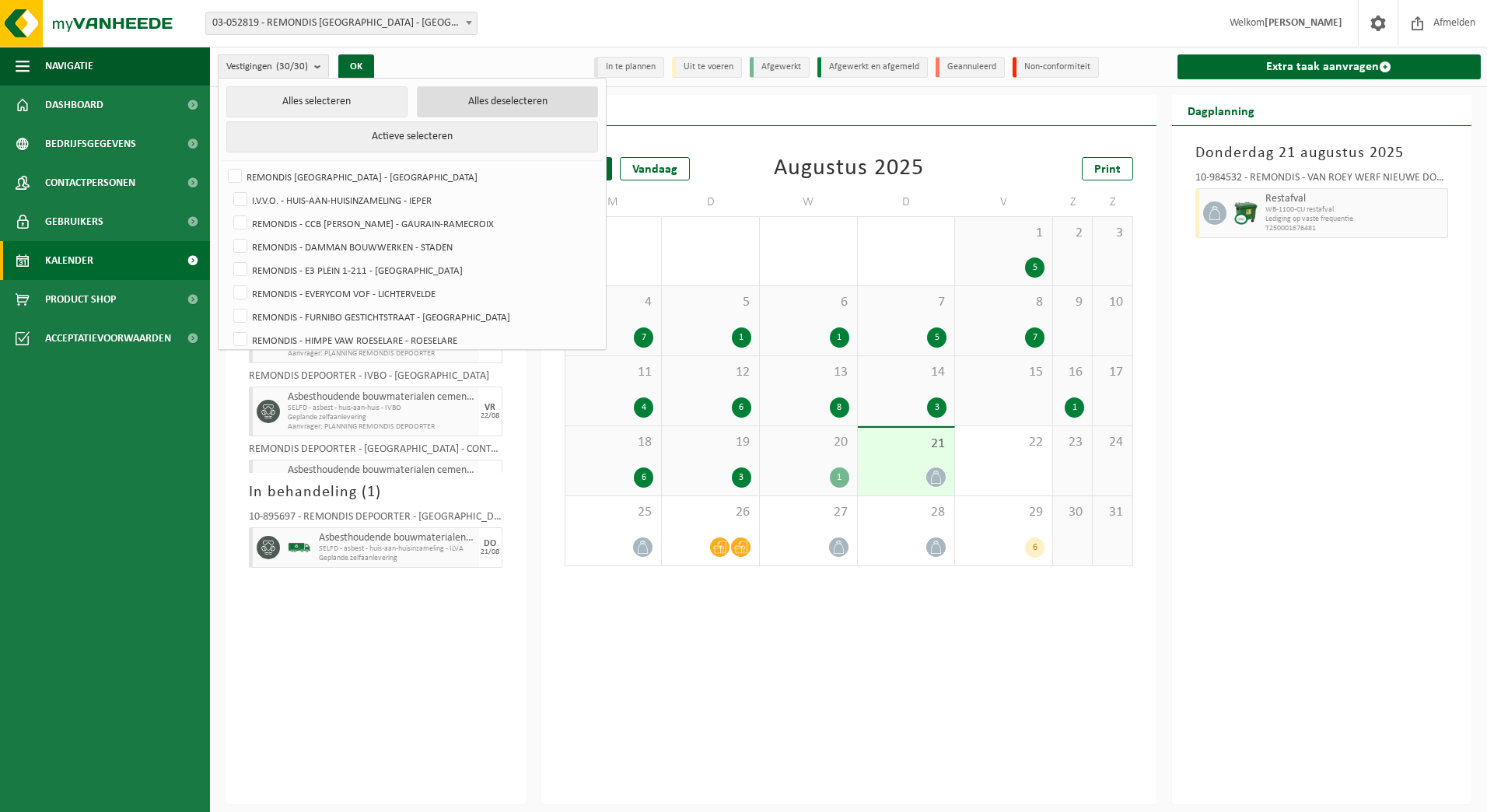
checkbox input "false"
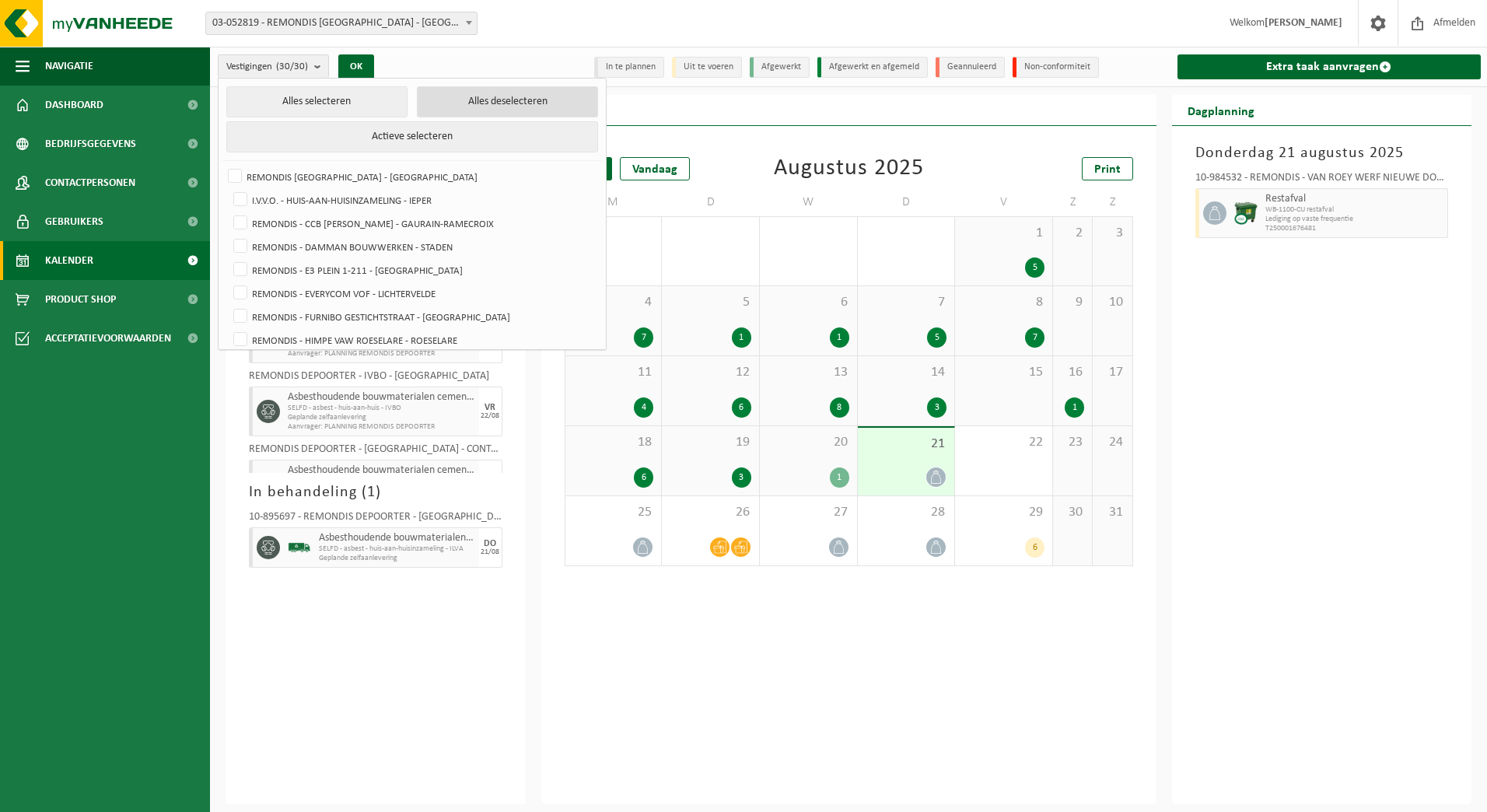
checkbox input "false"
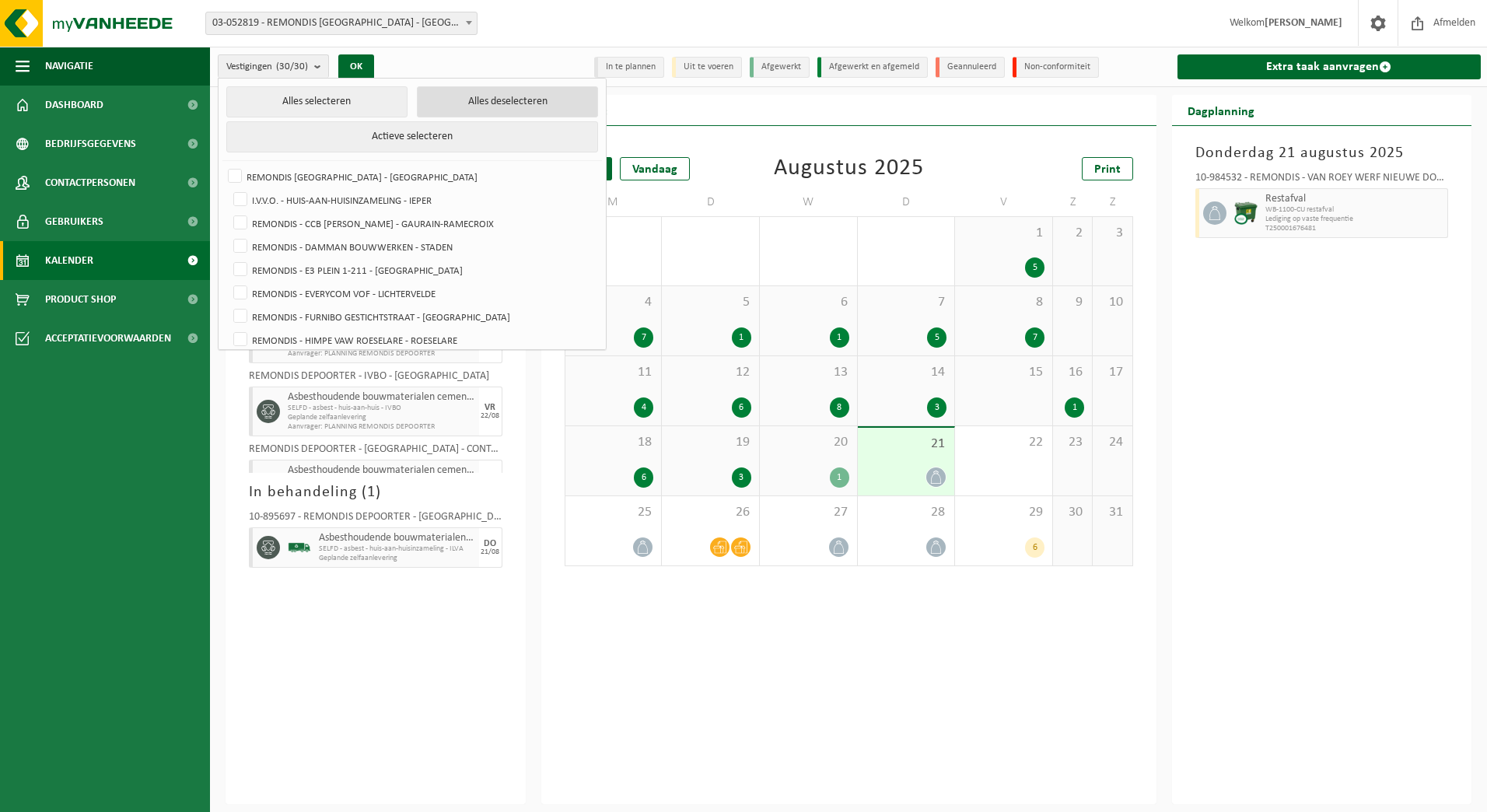
checkbox input "false"
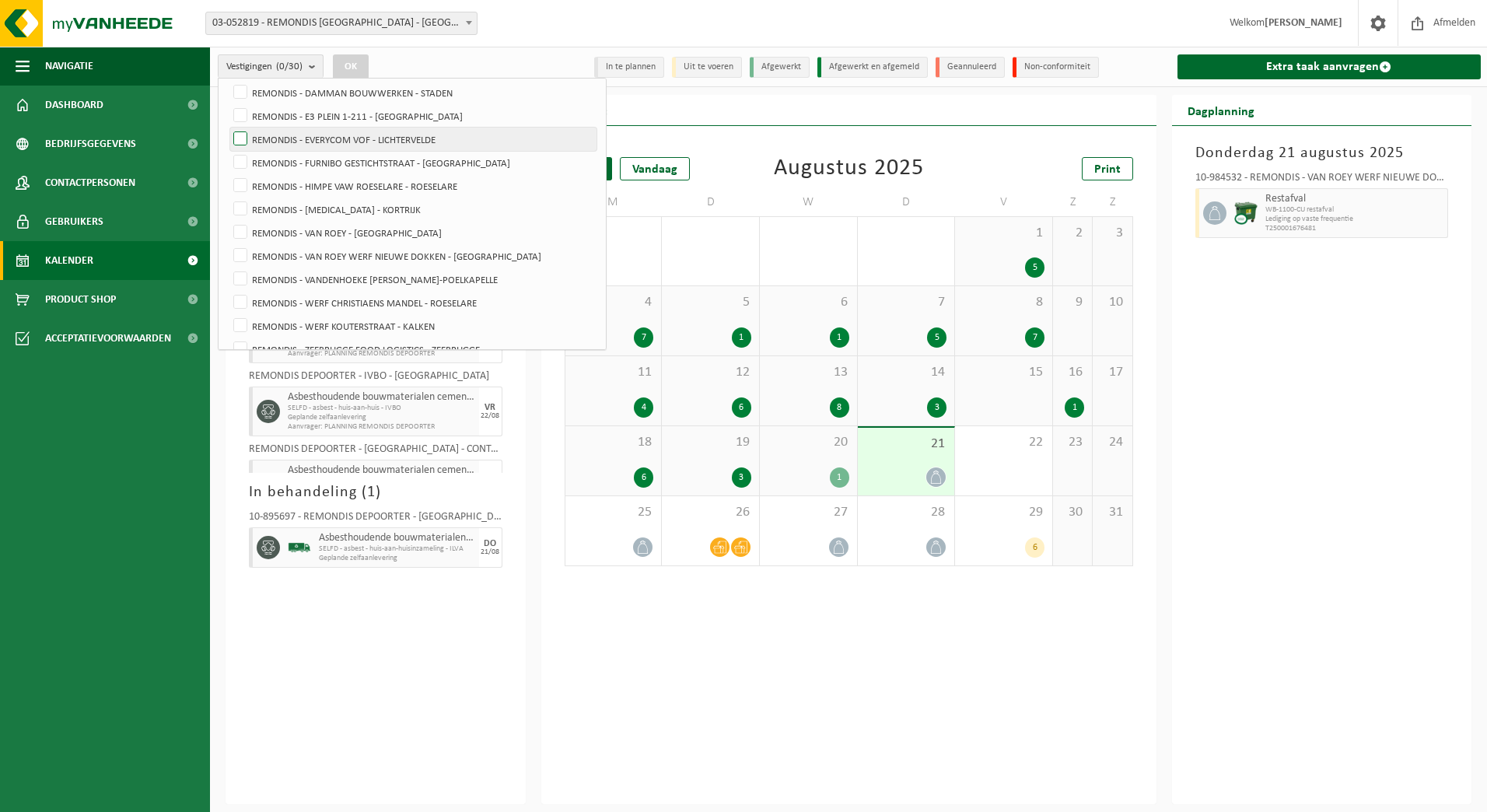
scroll to position [155, 0]
click at [428, 259] on label "REMONDIS - VAN ROEY WERF NIEUWE DOKKEN - [GEOGRAPHIC_DATA]" at bounding box center [413, 254] width 366 height 23
click at [228, 243] on input "REMONDIS - VAN ROEY WERF NIEUWE DOKKEN - [GEOGRAPHIC_DATA]" at bounding box center [227, 242] width 1 height 1
checkbox input "true"
click at [369, 62] on button "OK" at bounding box center [350, 67] width 36 height 25
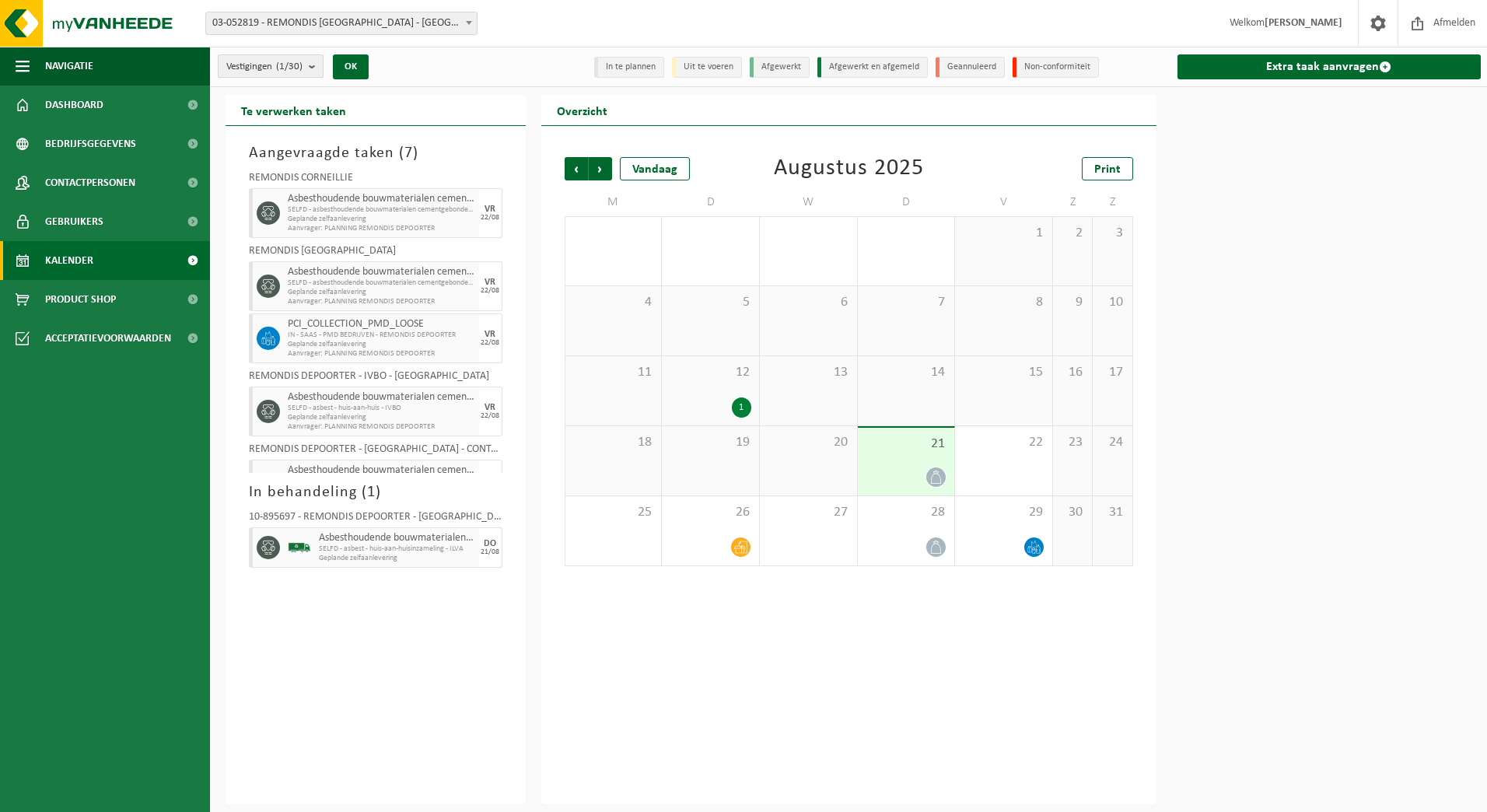
click at [272, 70] on span "Vestigingen (1/30)" at bounding box center [265, 67] width 76 height 23
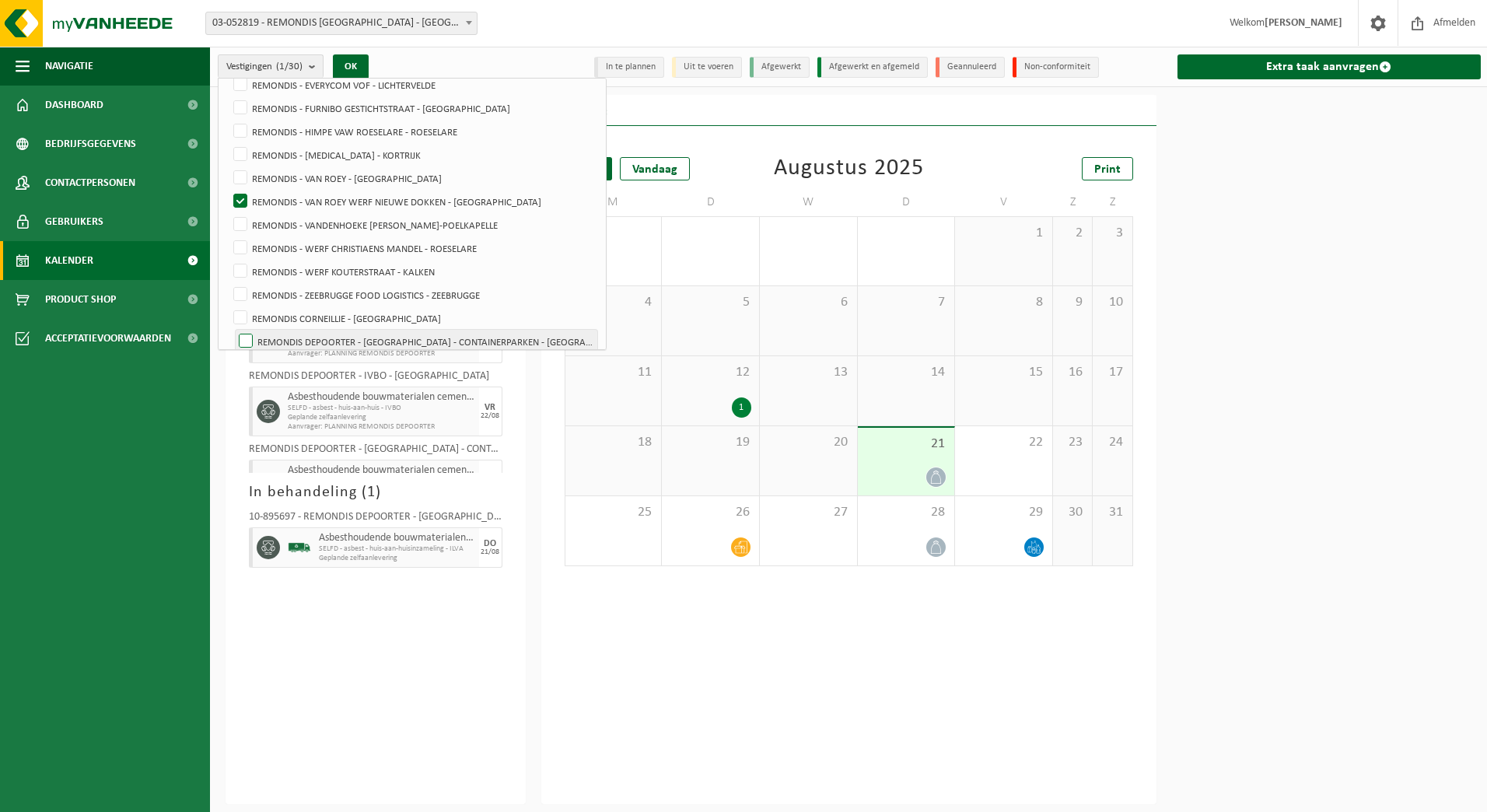
scroll to position [0, 0]
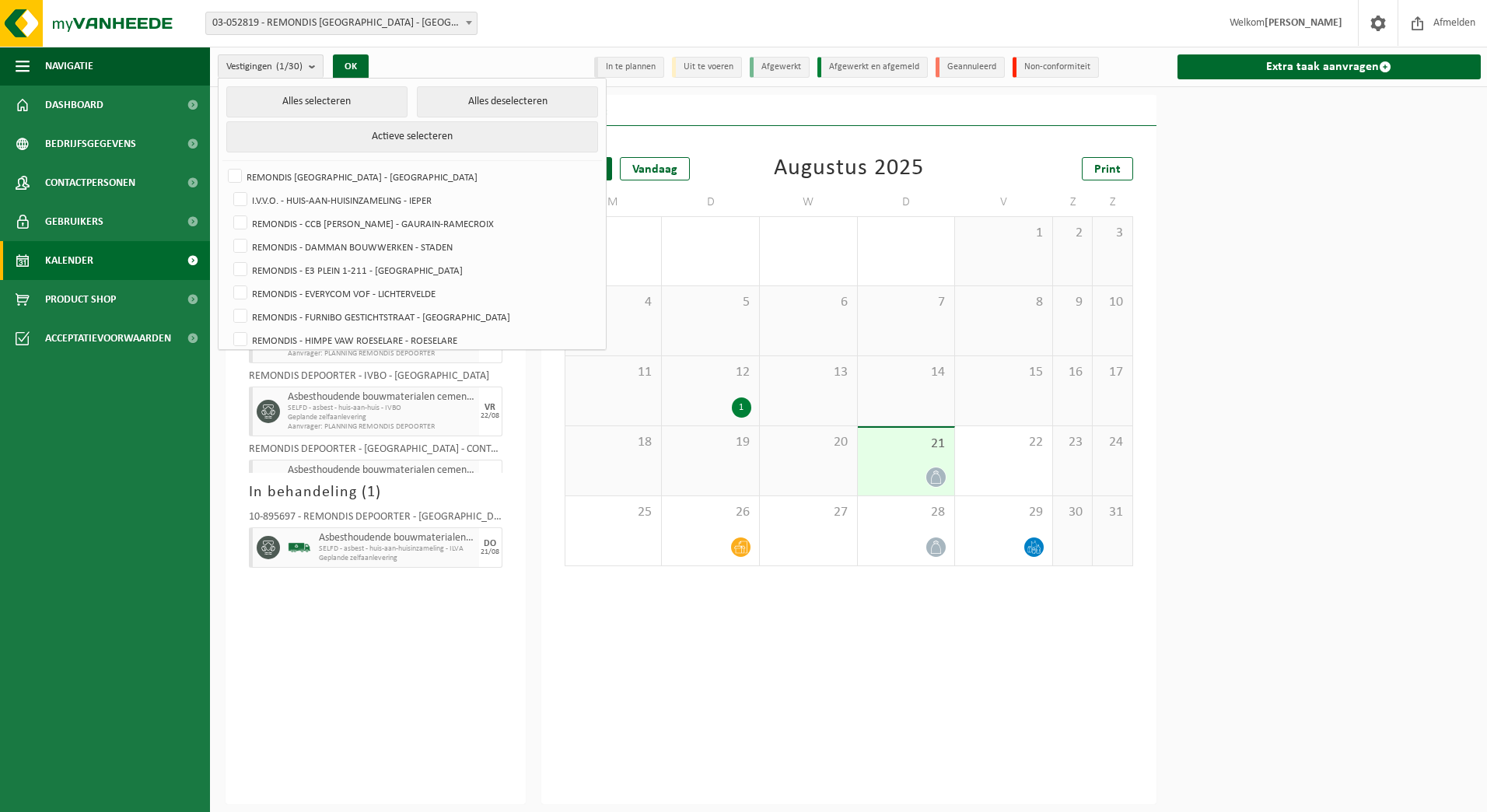
click at [510, 47] on div "Vestiging: 03-052819 - REMONDIS WEST-VLAANDEREN - OOSTENDE 10-873801 - I.V.V.O.…" at bounding box center [744, 23] width 1487 height 48
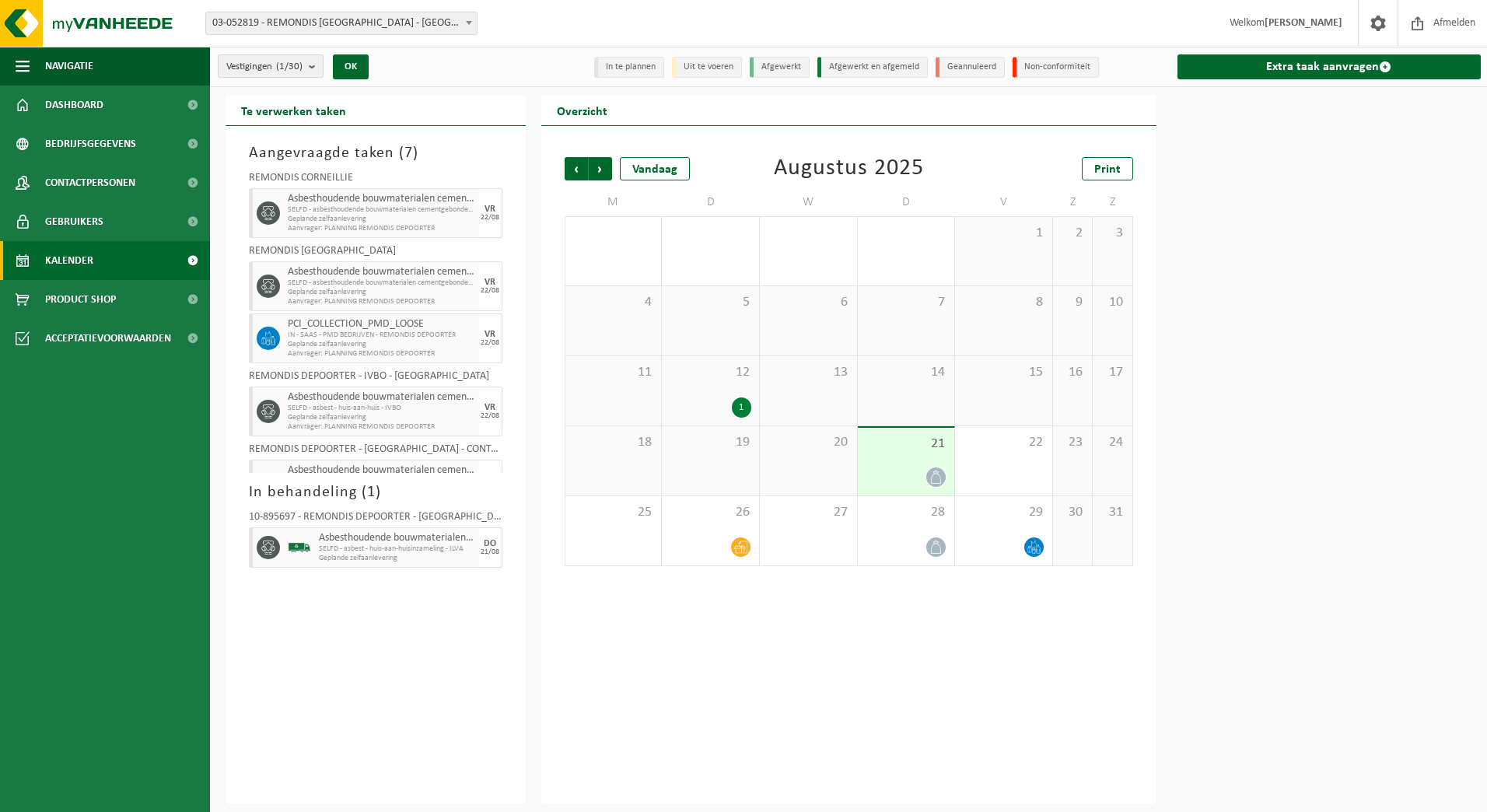
click at [257, 64] on span "Vestigingen (1/30)" at bounding box center [265, 67] width 76 height 23
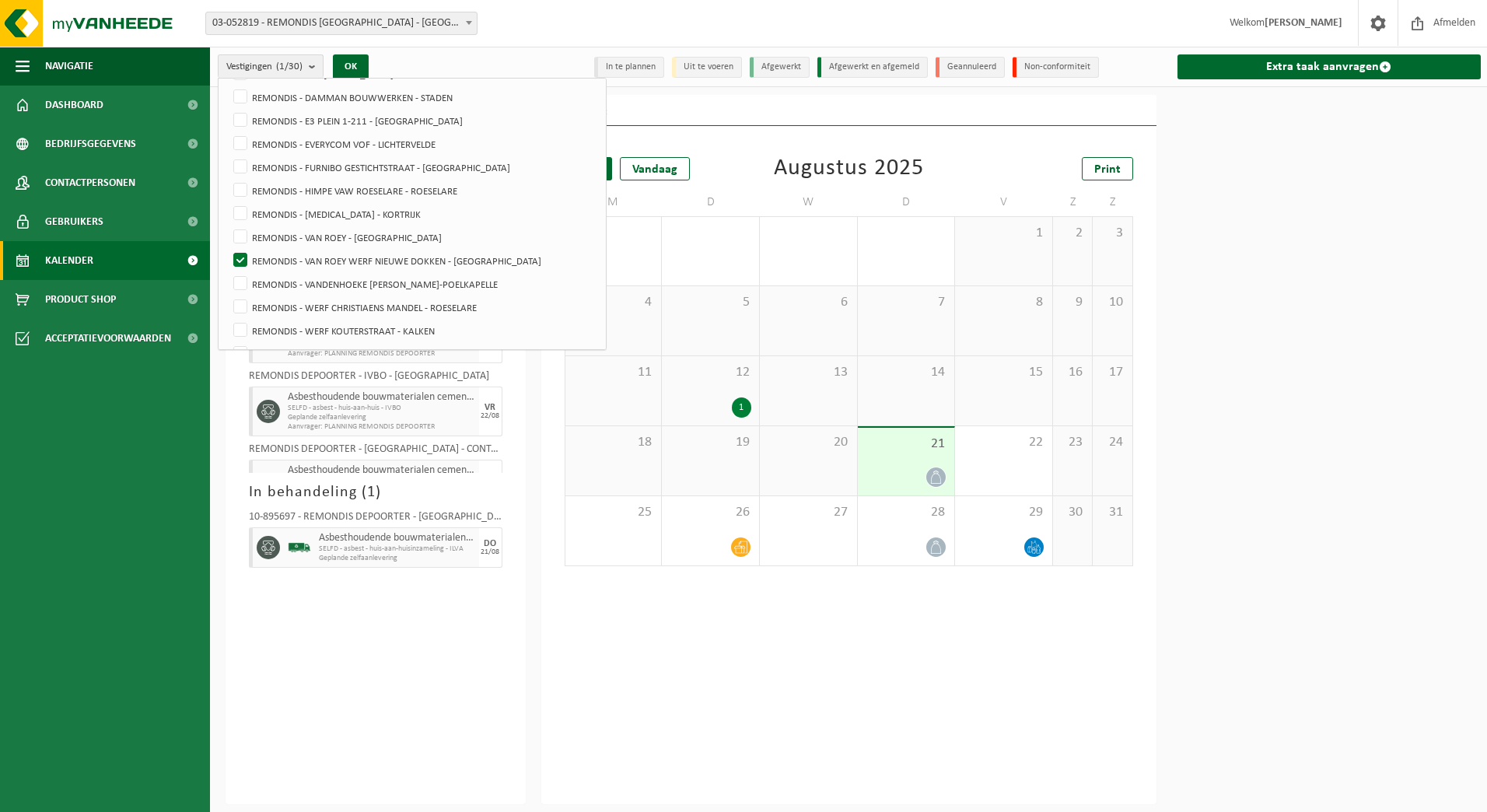
scroll to position [155, 0]
click at [353, 63] on button "OK" at bounding box center [350, 67] width 36 height 25
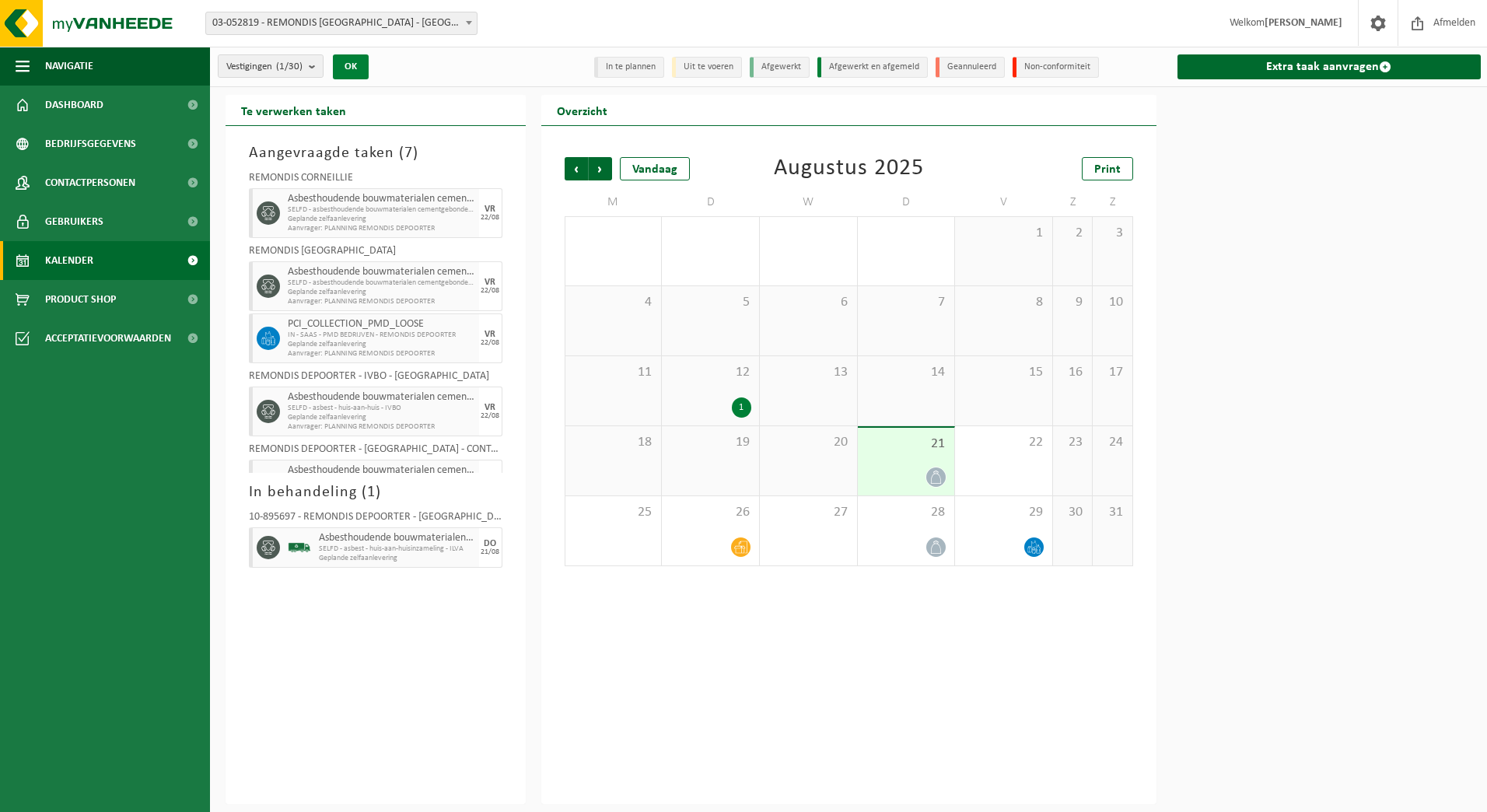
click at [354, 64] on button "OK" at bounding box center [350, 67] width 36 height 25
click at [285, 68] on count "(1/30)" at bounding box center [289, 67] width 26 height 10
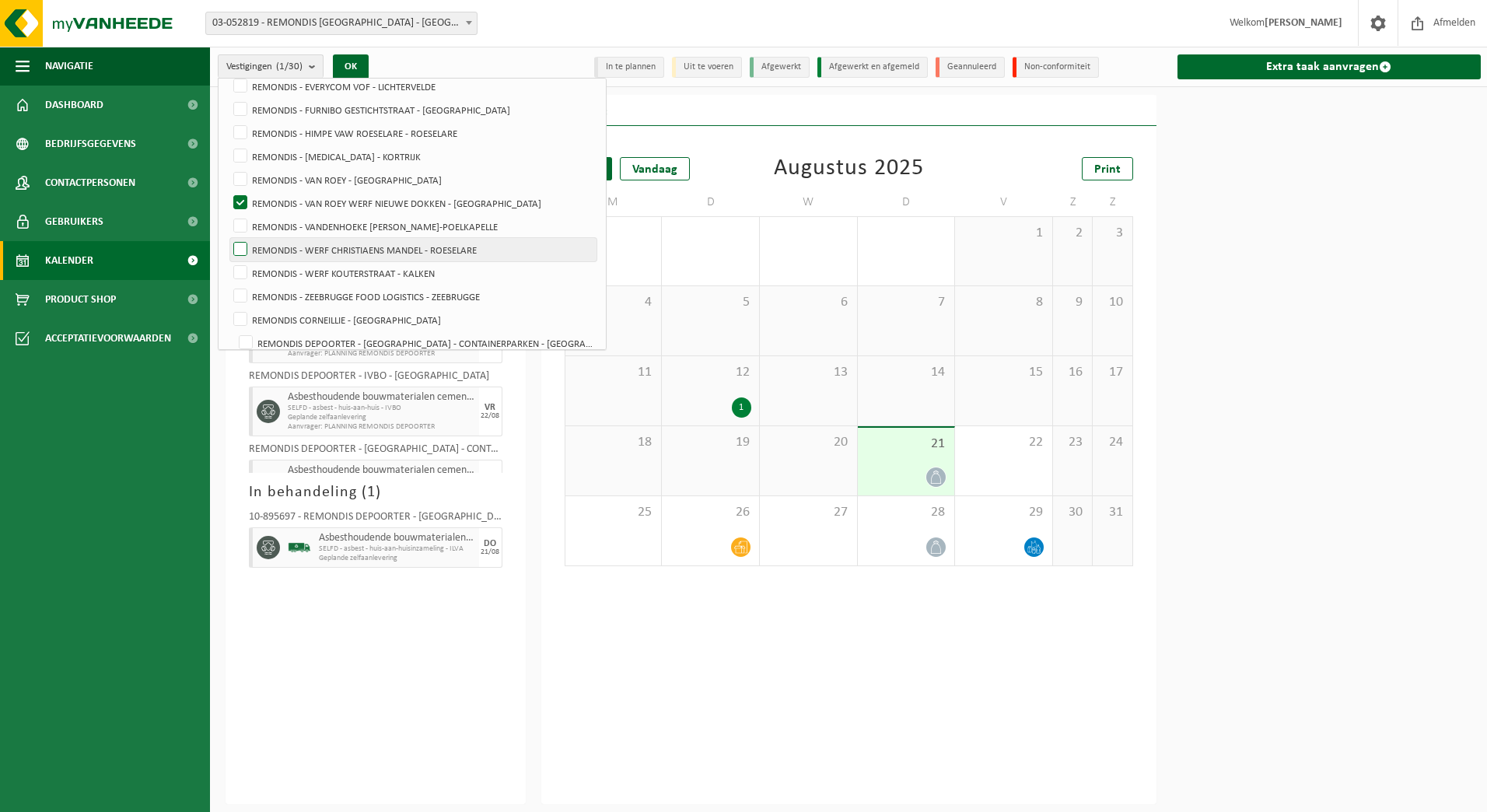
scroll to position [233, 0]
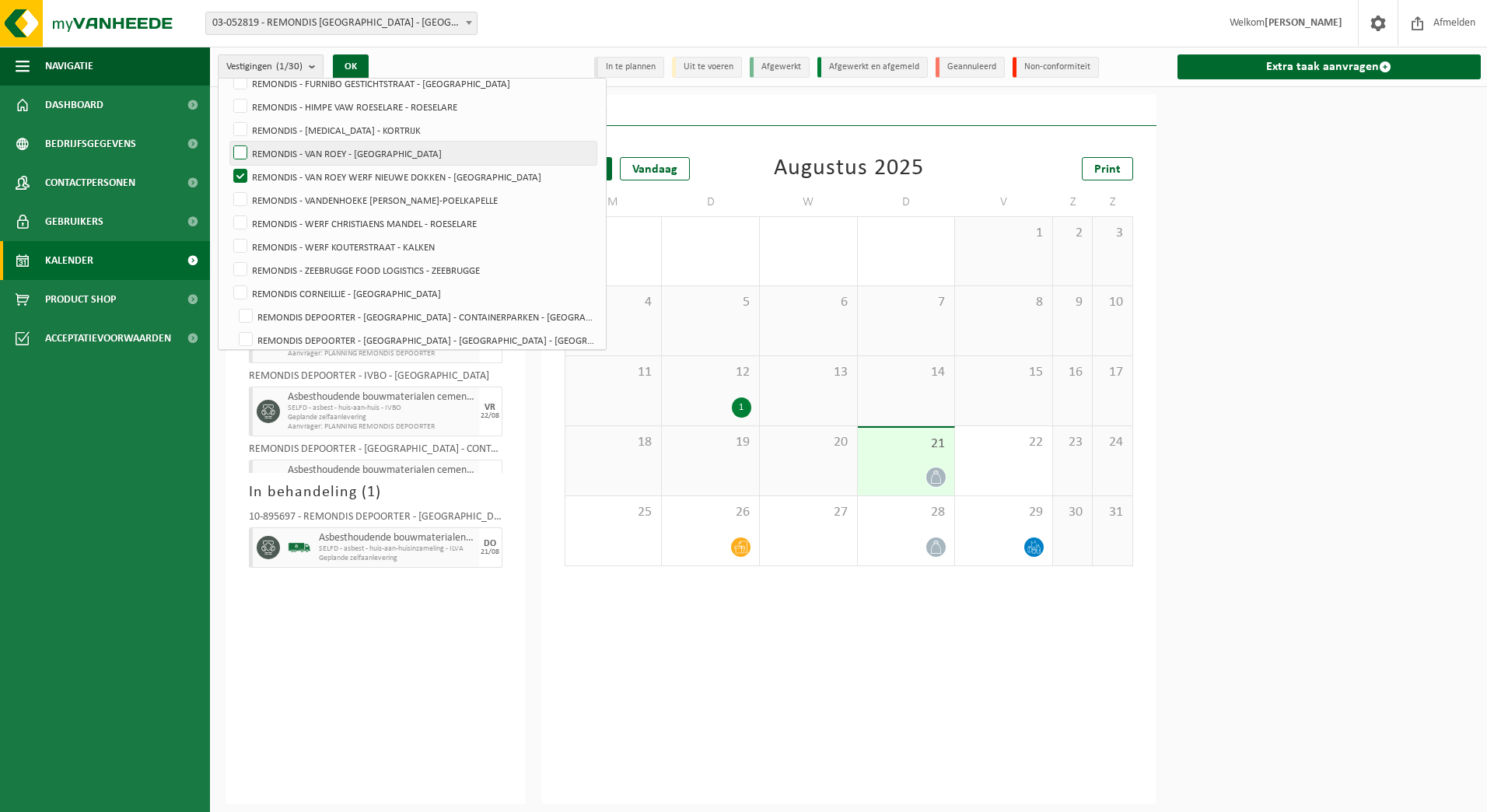
click at [400, 153] on label "REMONDIS - VAN ROEY - [GEOGRAPHIC_DATA]" at bounding box center [413, 153] width 366 height 23
click at [228, 141] on input "REMONDIS - VAN ROEY - [GEOGRAPHIC_DATA]" at bounding box center [227, 141] width 1 height 1
click at [399, 150] on label "REMONDIS - VAN ROEY - [GEOGRAPHIC_DATA]" at bounding box center [413, 153] width 366 height 23
click at [228, 141] on input "REMONDIS - VAN ROEY - [GEOGRAPHIC_DATA]" at bounding box center [227, 141] width 1 height 1
click at [402, 151] on label "REMONDIS - VAN ROEY - [GEOGRAPHIC_DATA]" at bounding box center [413, 153] width 366 height 23
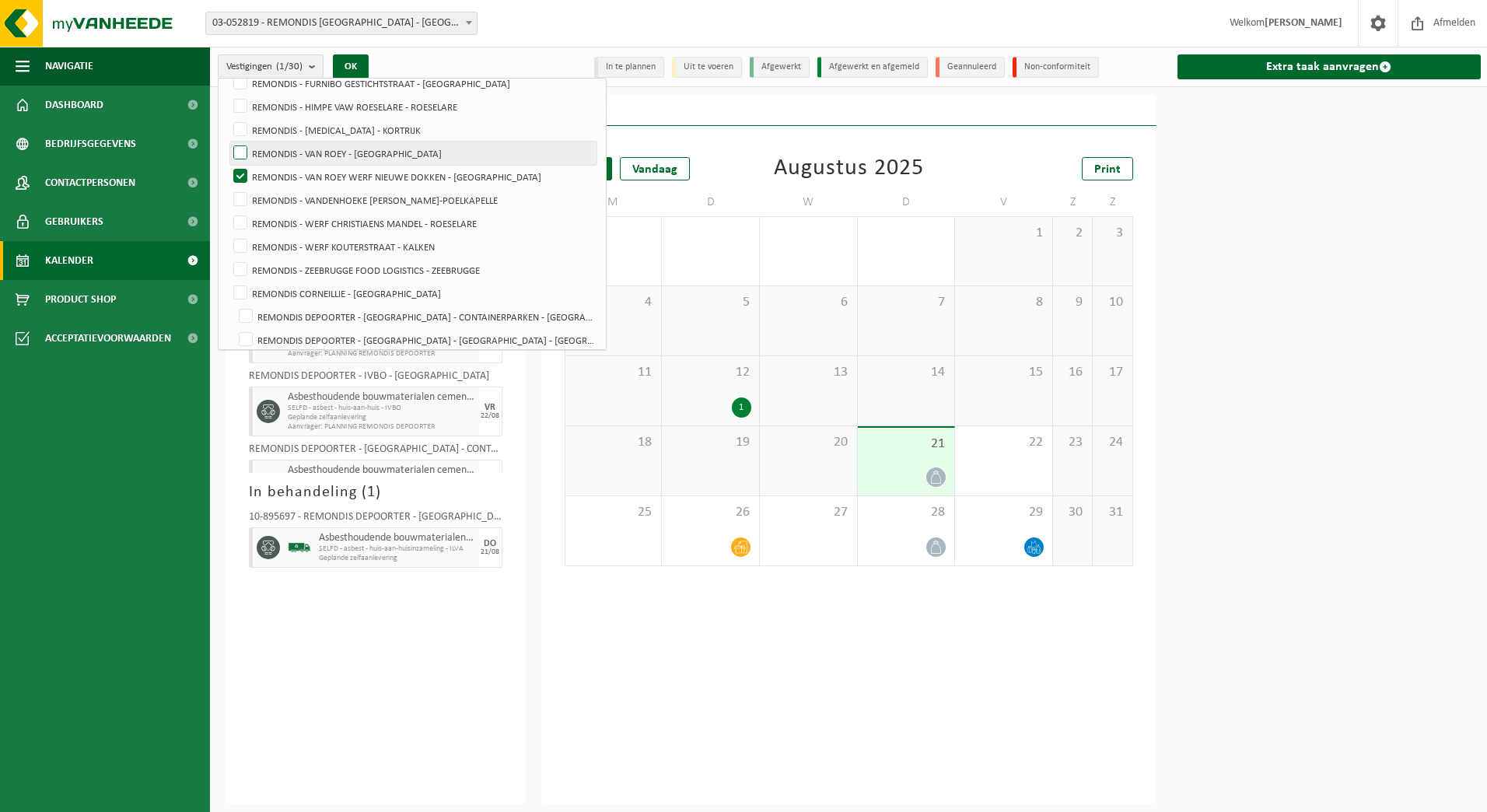
click at [228, 141] on input "REMONDIS - VAN ROEY - [GEOGRAPHIC_DATA]" at bounding box center [227, 141] width 1 height 1
checkbox input "true"
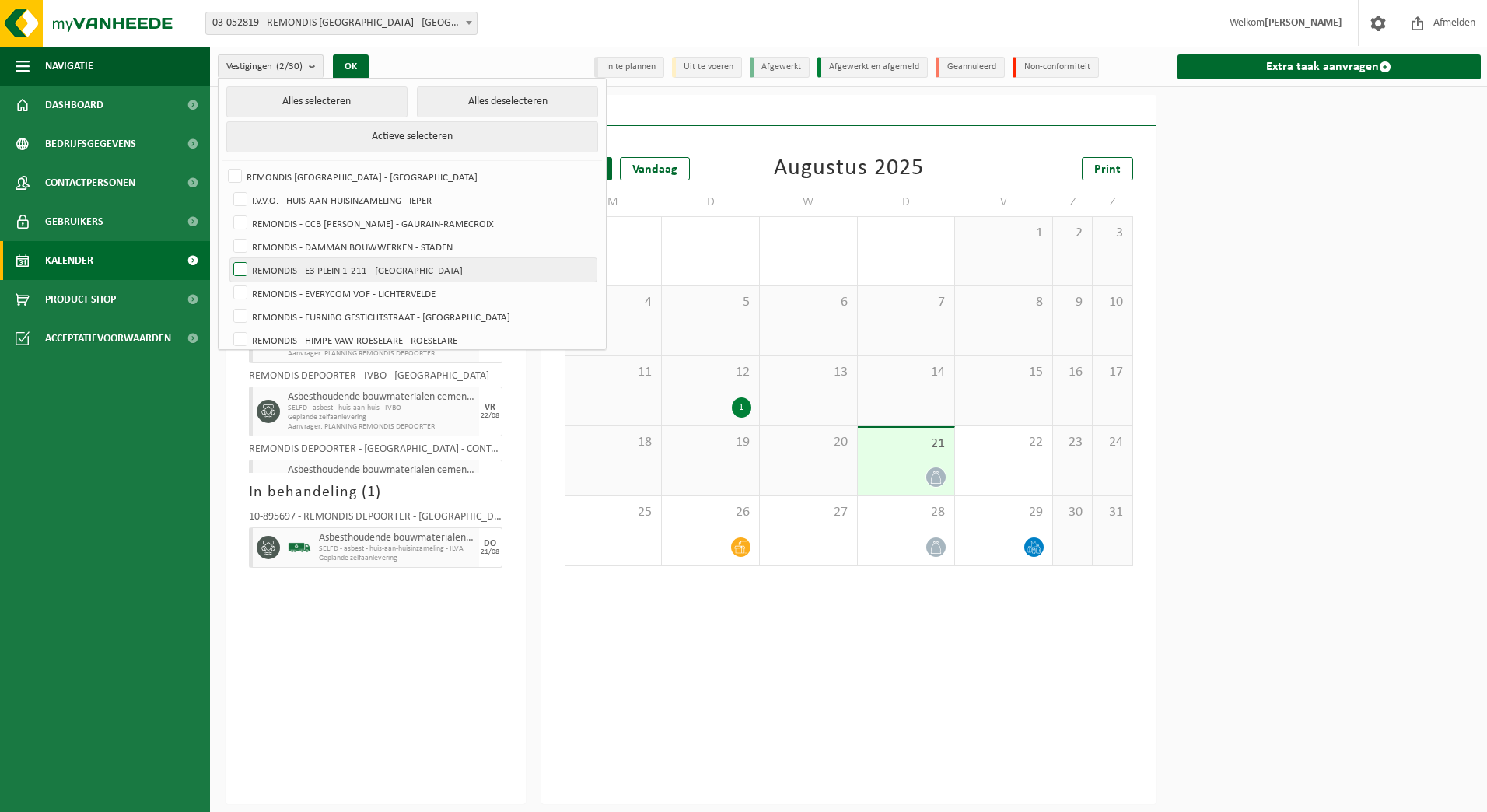
scroll to position [78, 0]
